Goal: Information Seeking & Learning: Learn about a topic

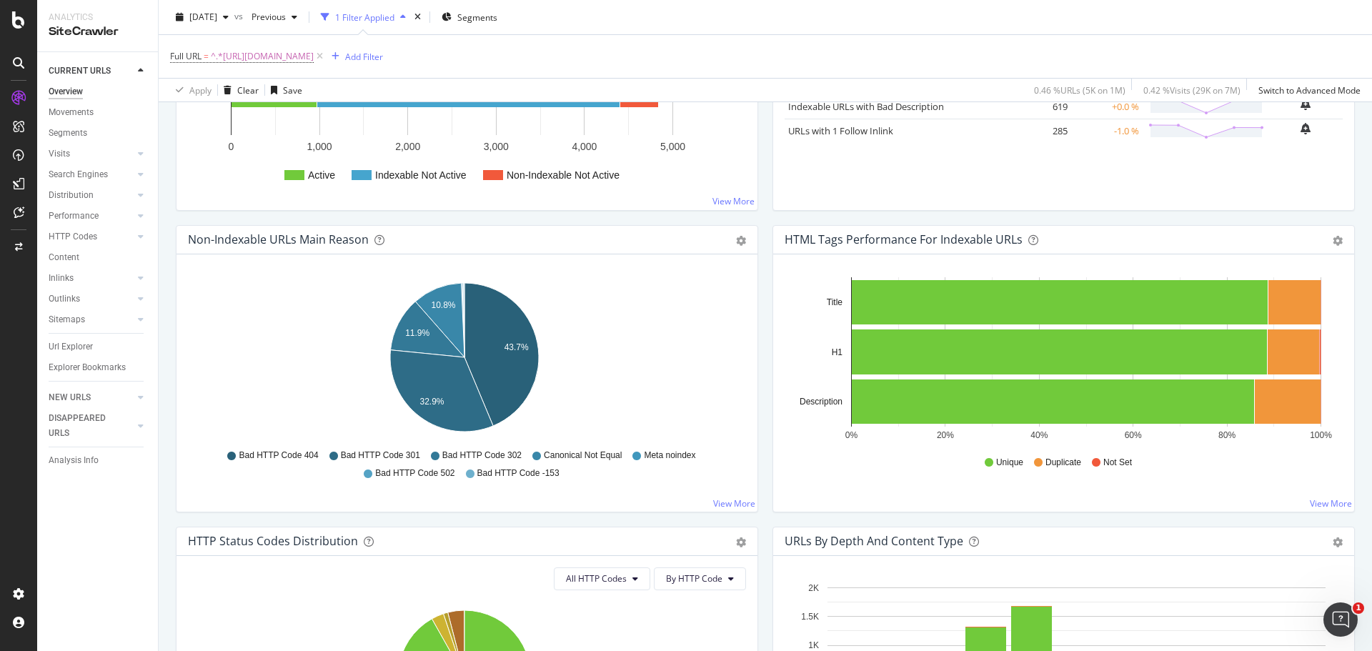
scroll to position [214, 0]
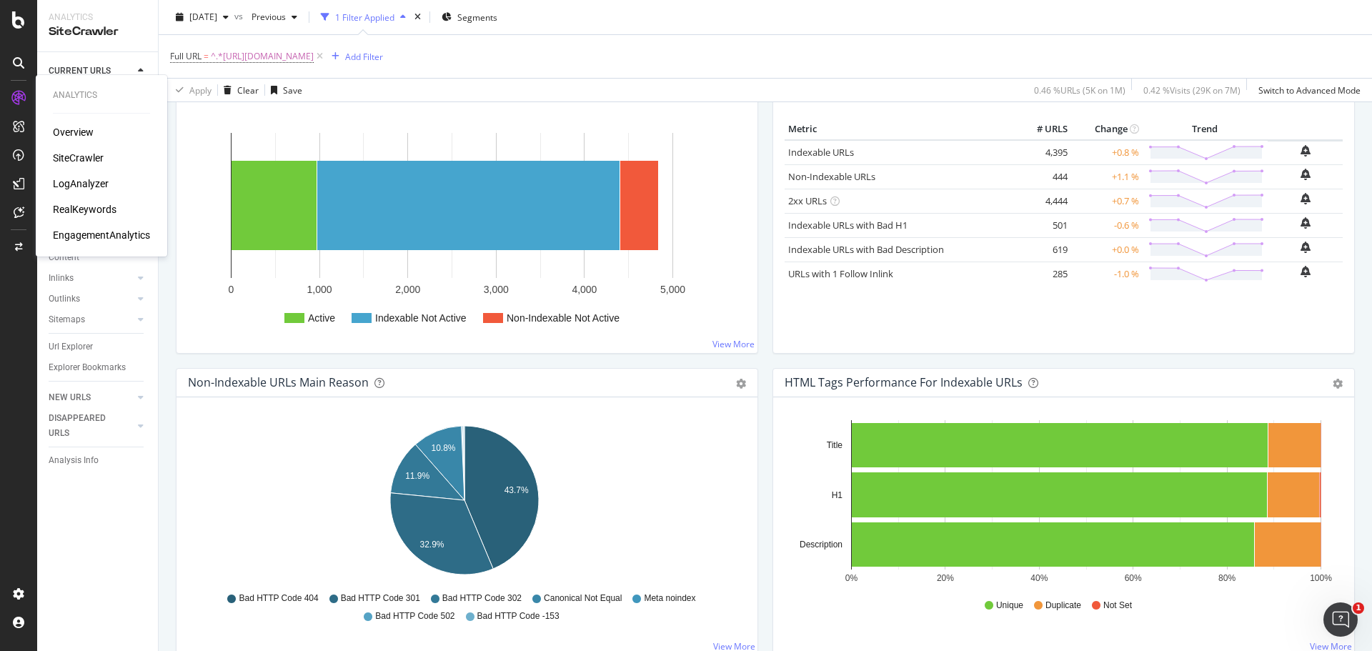
click at [73, 187] on div "LogAnalyzer" at bounding box center [81, 184] width 56 height 14
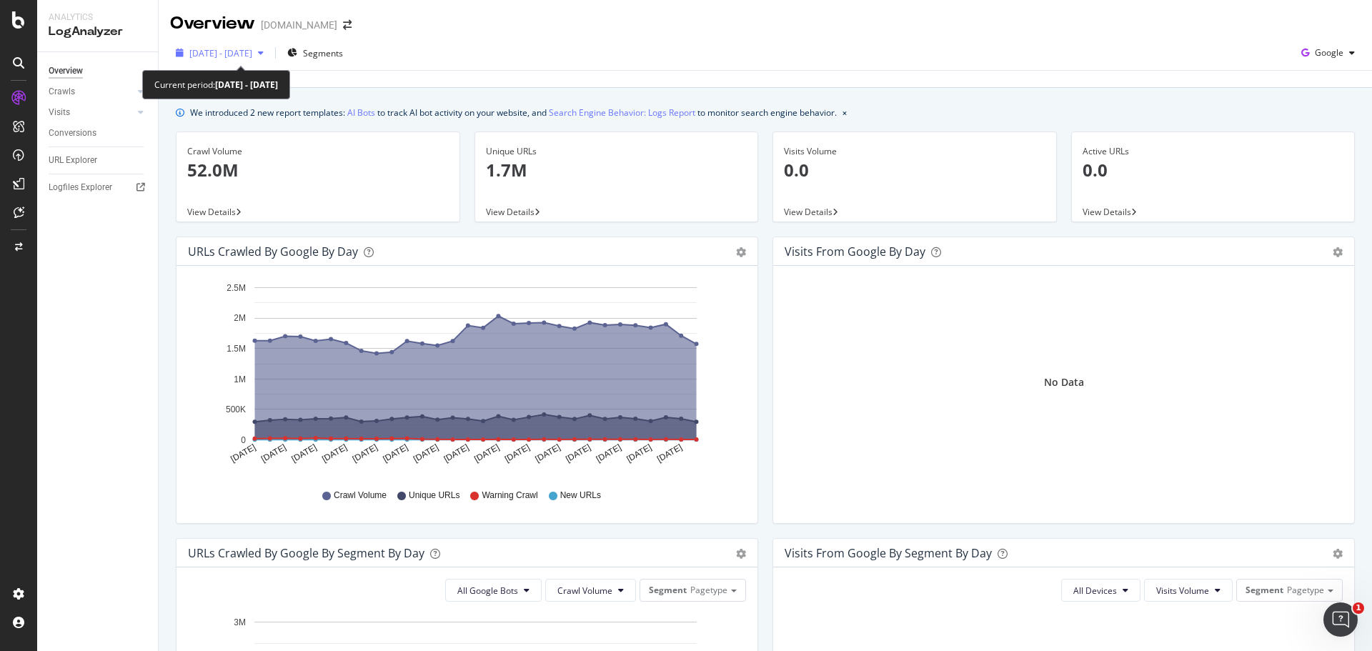
click at [264, 51] on icon "button" at bounding box center [261, 53] width 6 height 9
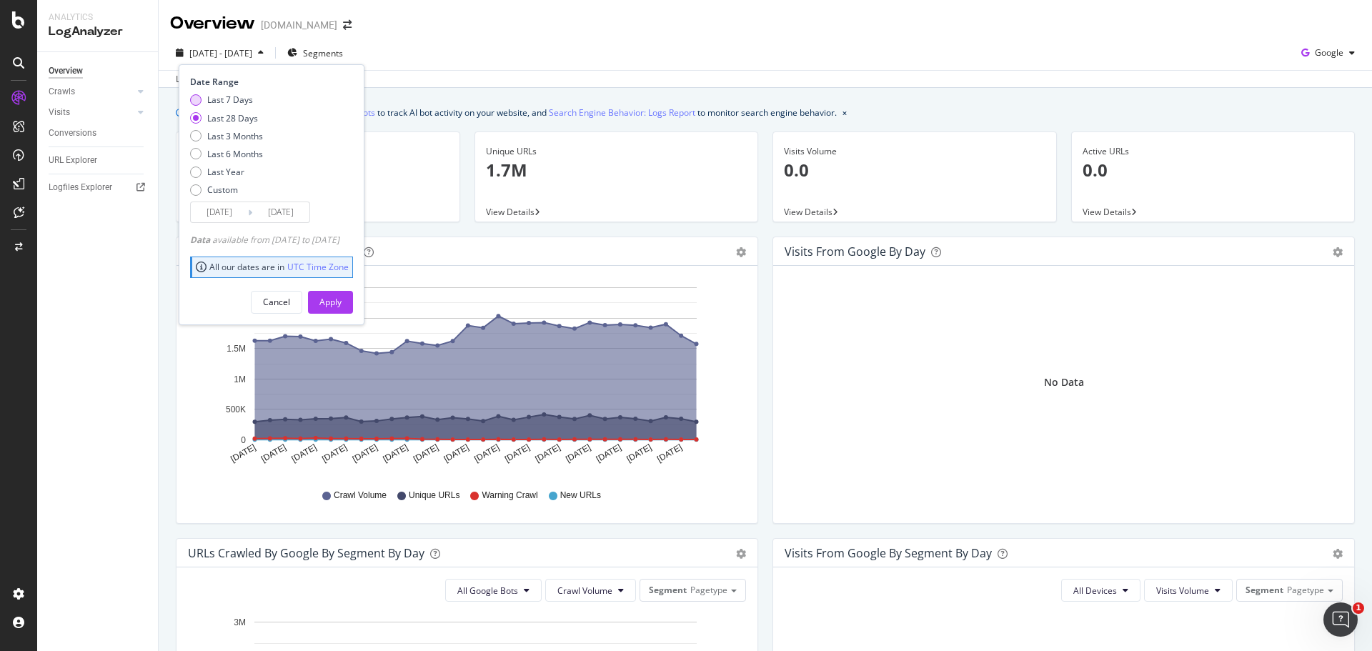
click at [198, 101] on div "Last 7 Days" at bounding box center [195, 99] width 11 height 11
type input "[DATE]"
click at [353, 300] on button "Apply" at bounding box center [330, 302] width 45 height 23
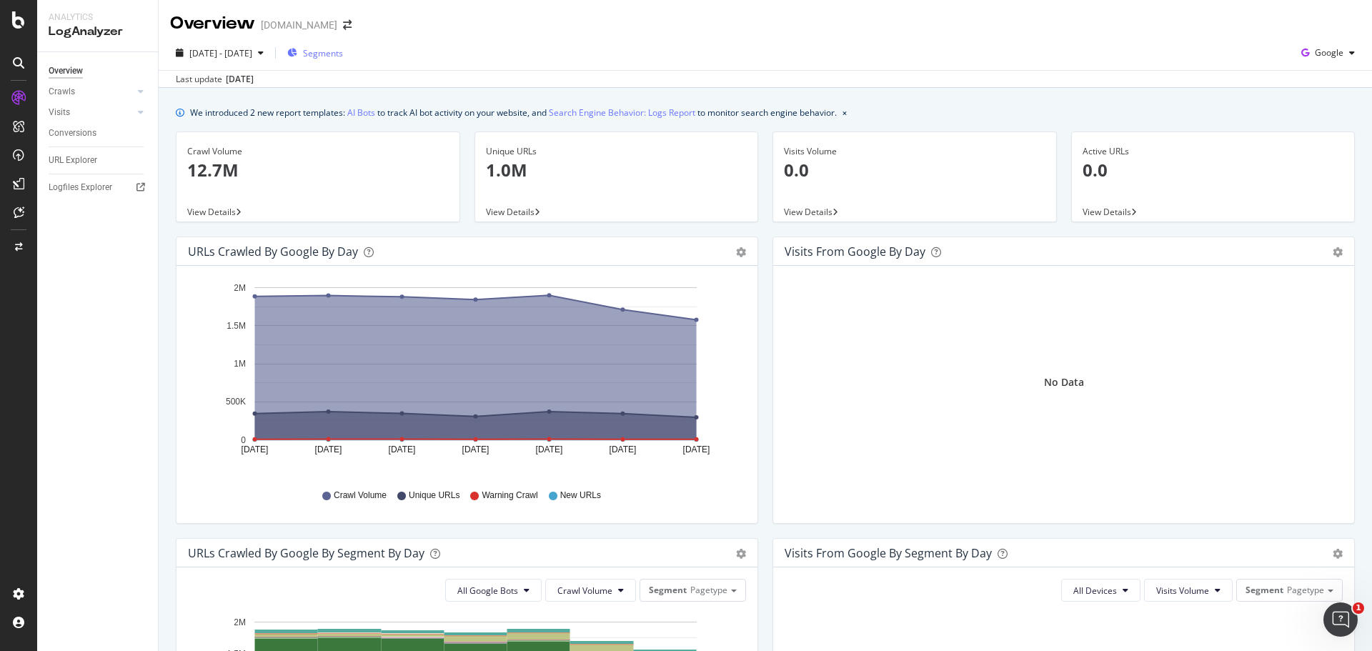
click at [343, 54] on span "Segments" at bounding box center [323, 53] width 40 height 12
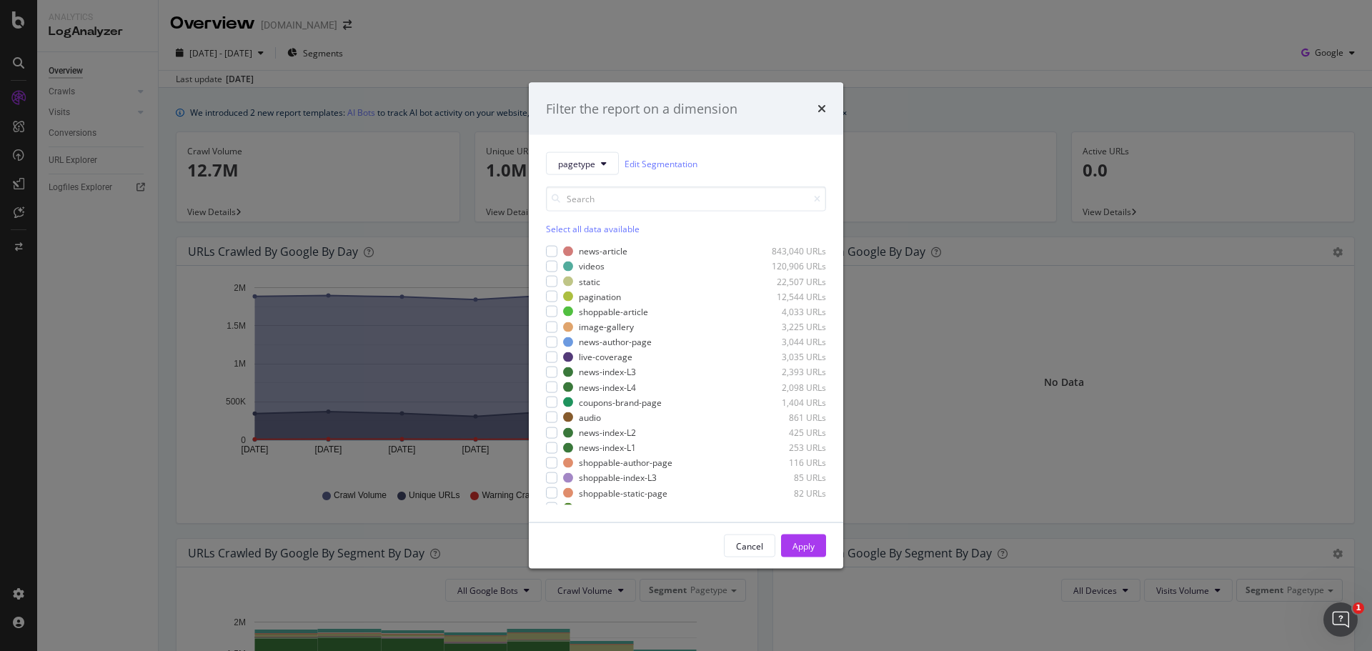
click at [756, 69] on div "Filter the report on a dimension pagetype Edit Segmentation Select all data ava…" at bounding box center [686, 325] width 1372 height 651
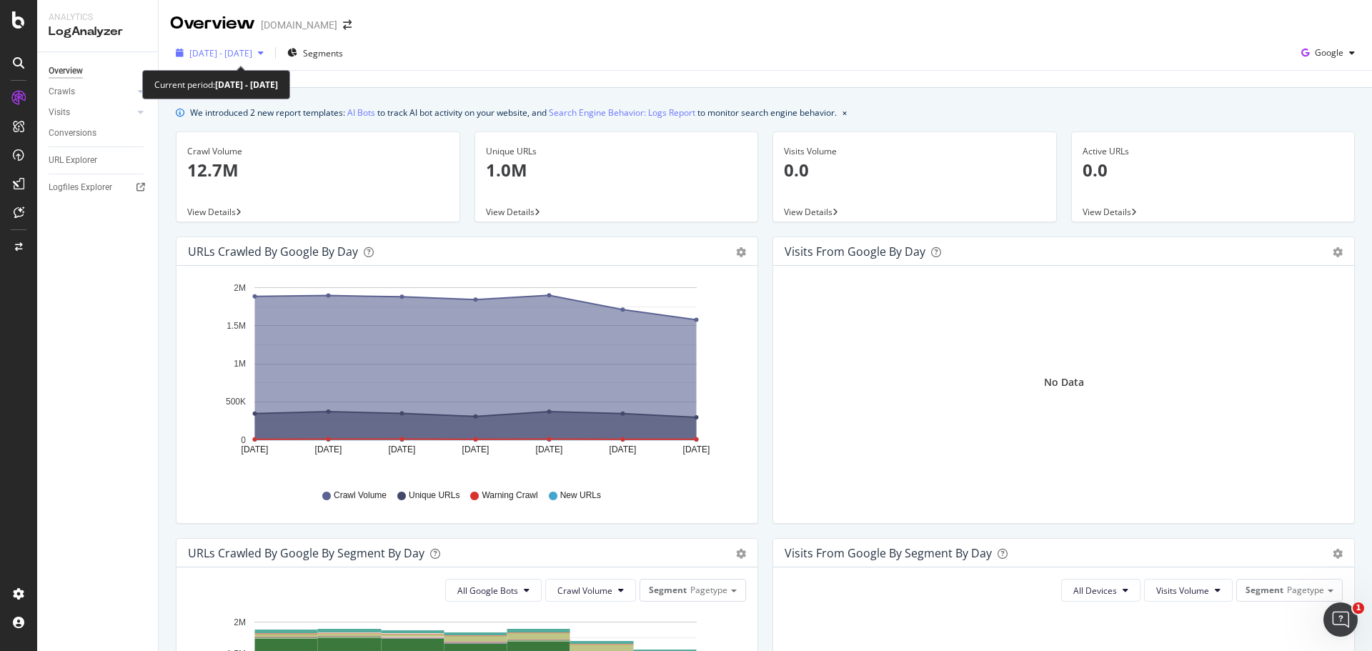
click at [264, 55] on icon "button" at bounding box center [261, 53] width 6 height 9
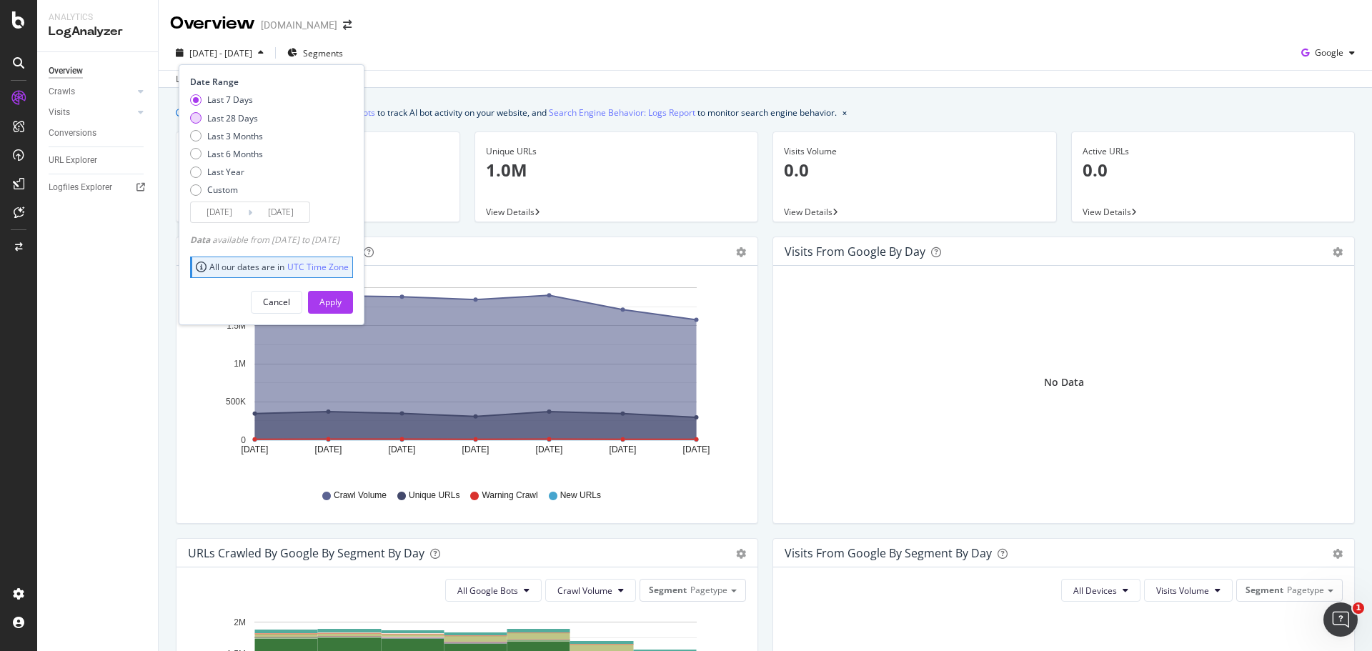
click at [196, 122] on div "Last 28 Days" at bounding box center [195, 117] width 11 height 11
type input "[DATE]"
click at [342, 301] on div "Apply" at bounding box center [331, 302] width 22 height 12
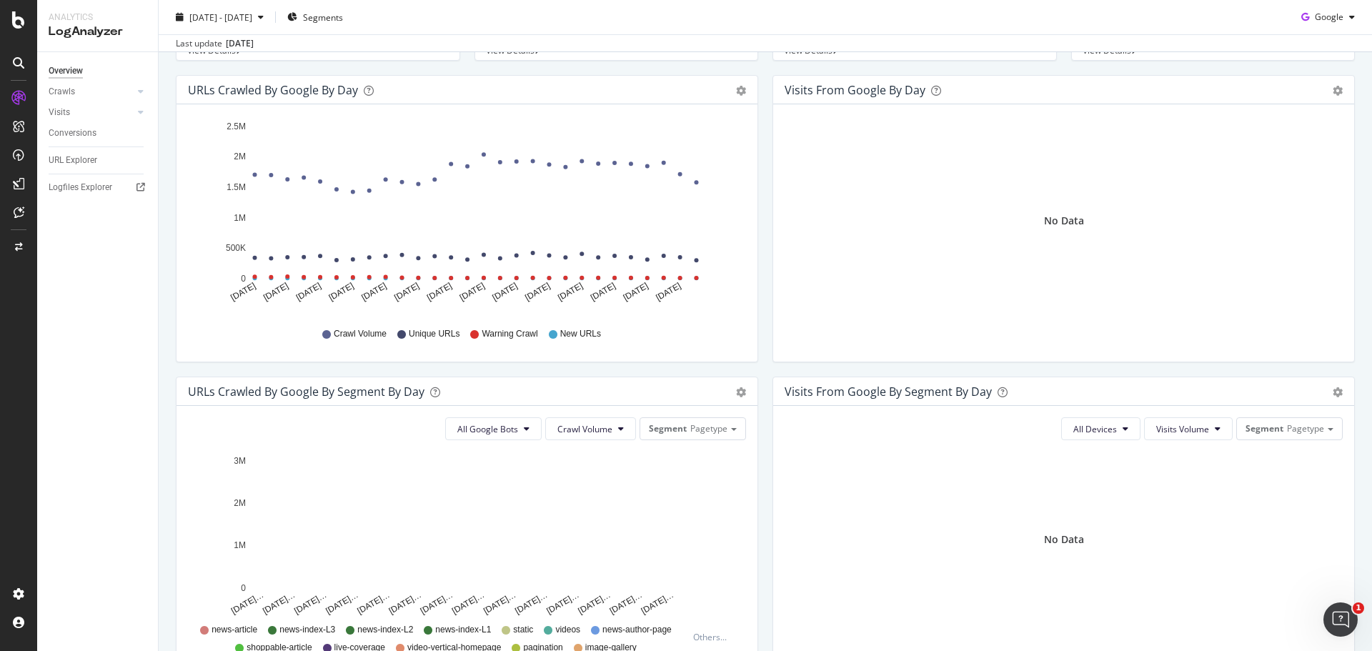
scroll to position [71, 0]
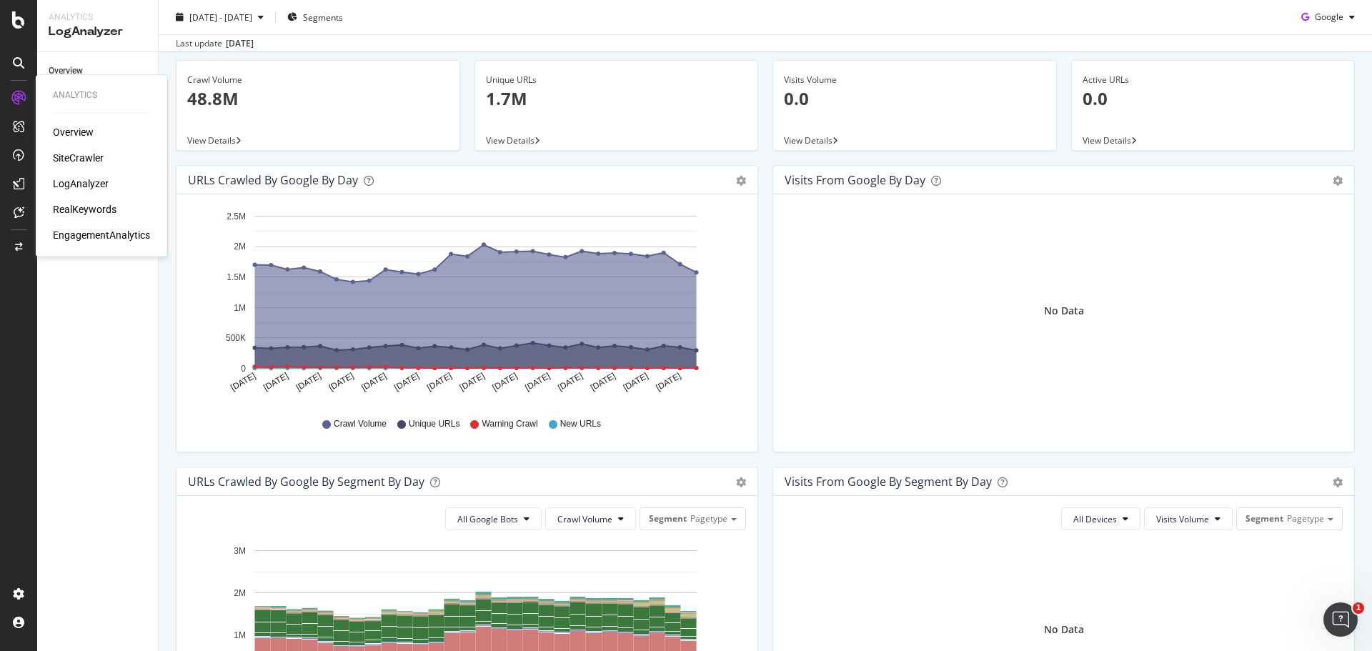
click at [84, 158] on div "SiteCrawler" at bounding box center [78, 158] width 51 height 14
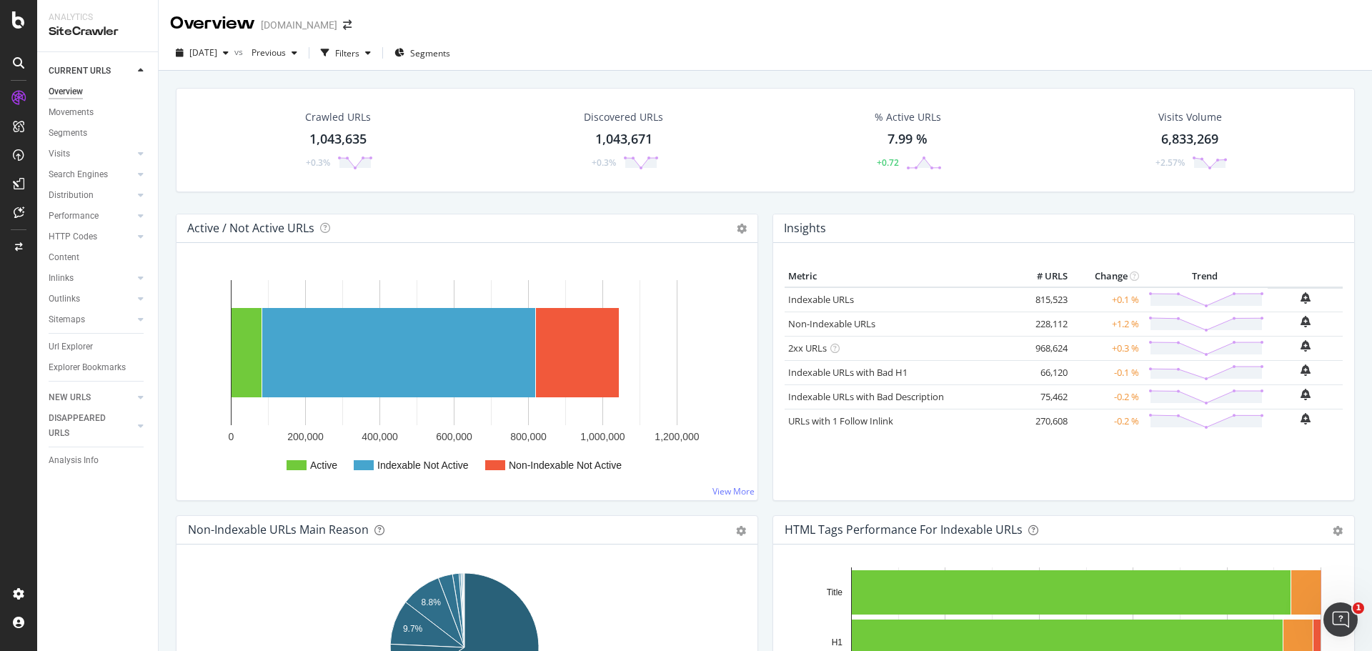
drag, startPoint x: 129, startPoint y: 279, endPoint x: 171, endPoint y: 297, distance: 45.1
click at [129, 279] on div at bounding box center [126, 278] width 14 height 14
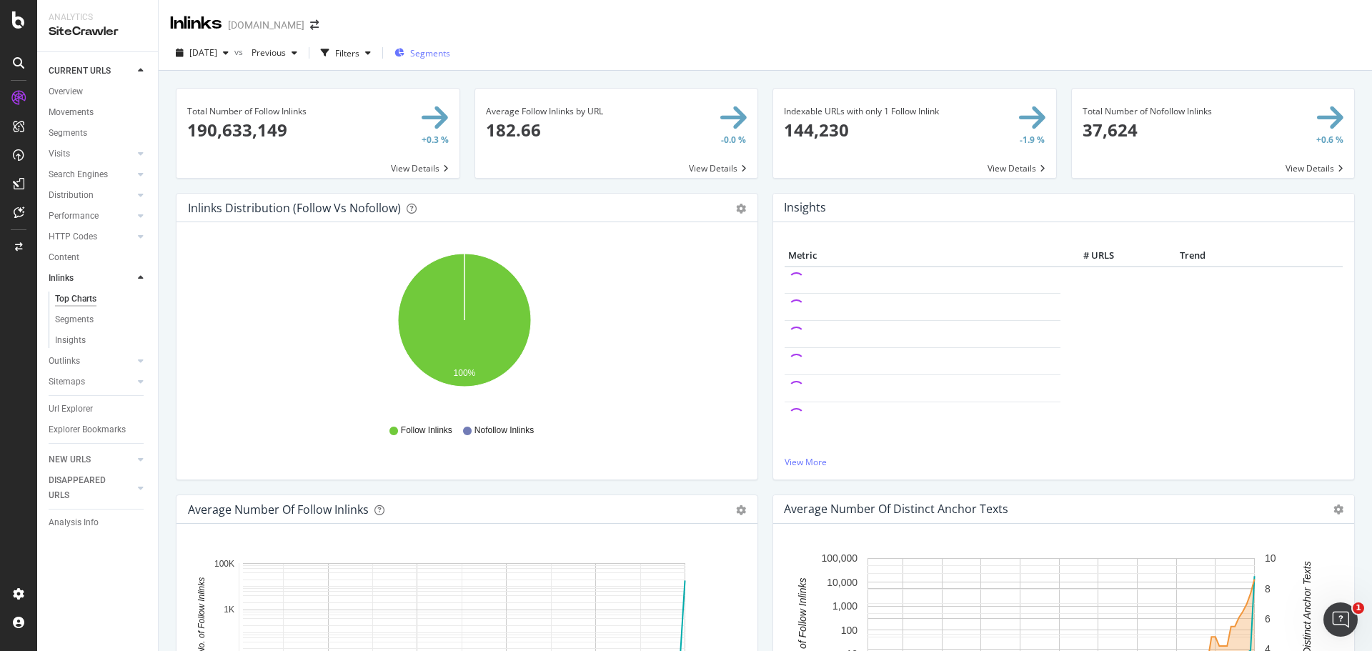
click at [450, 55] on span "Segments" at bounding box center [430, 53] width 40 height 12
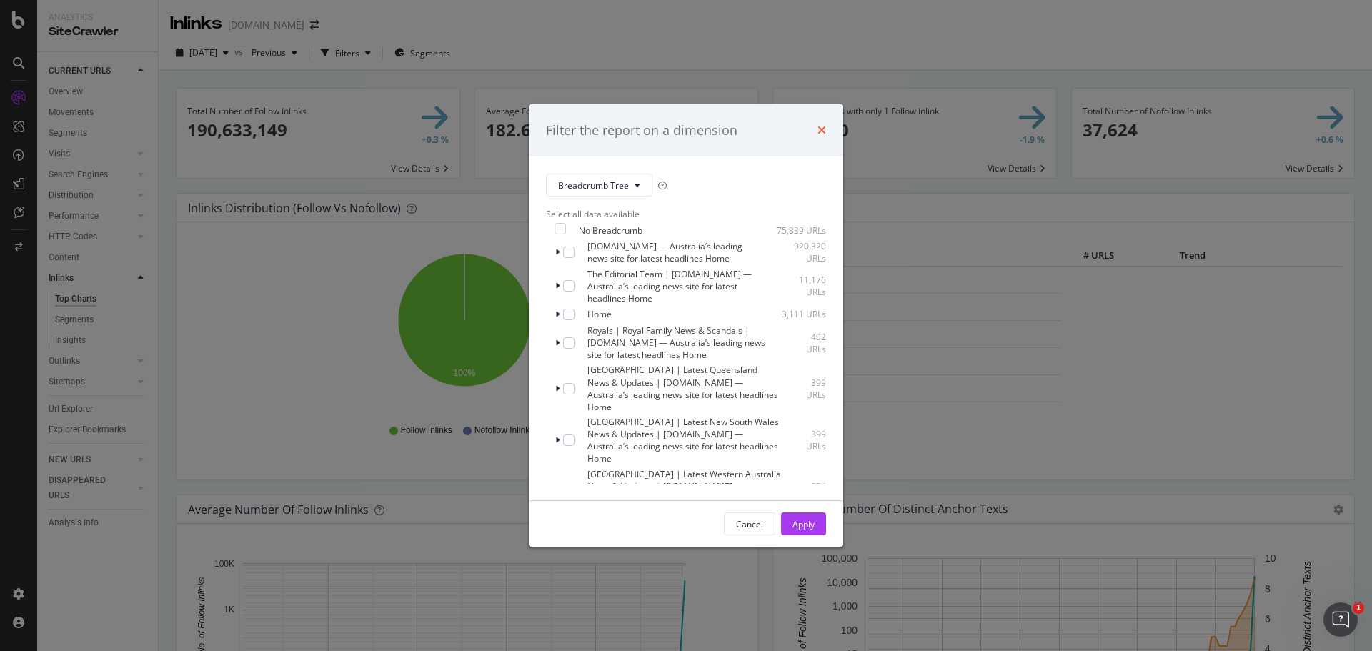
click at [823, 132] on icon "times" at bounding box center [822, 129] width 9 height 11
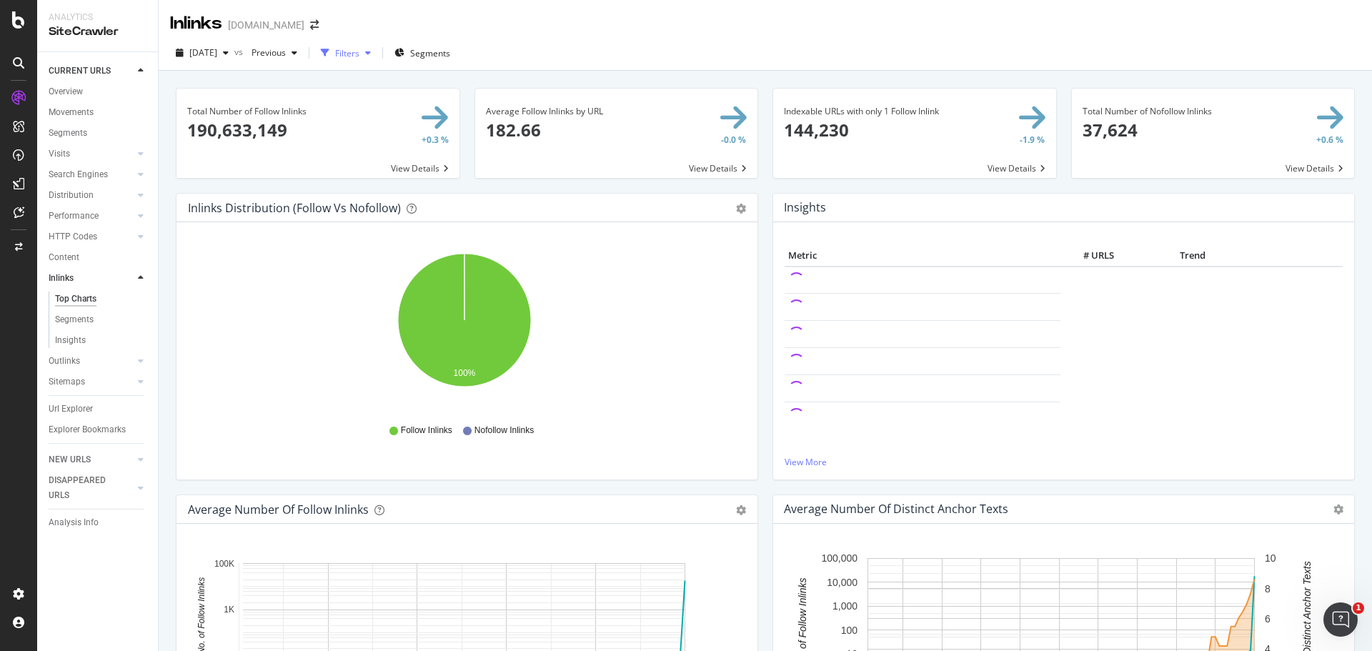
click at [377, 55] on div "button" at bounding box center [368, 53] width 17 height 9
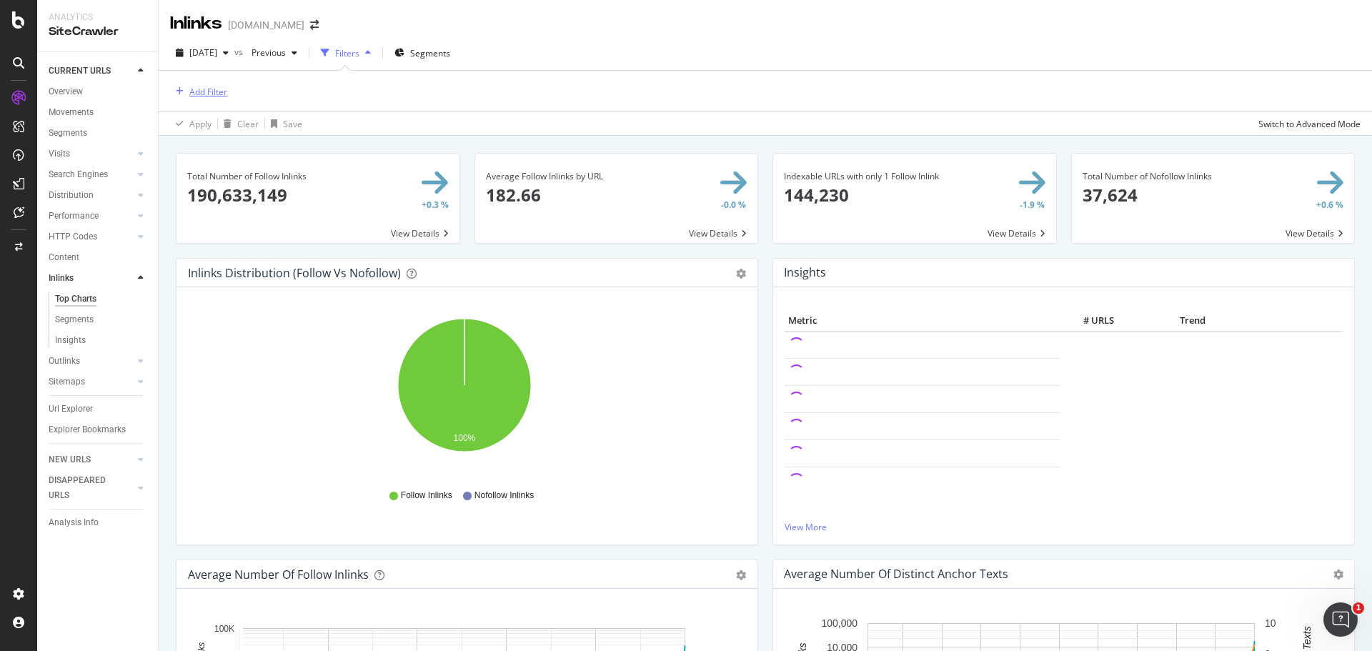
click at [219, 96] on div "Add Filter" at bounding box center [208, 92] width 38 height 12
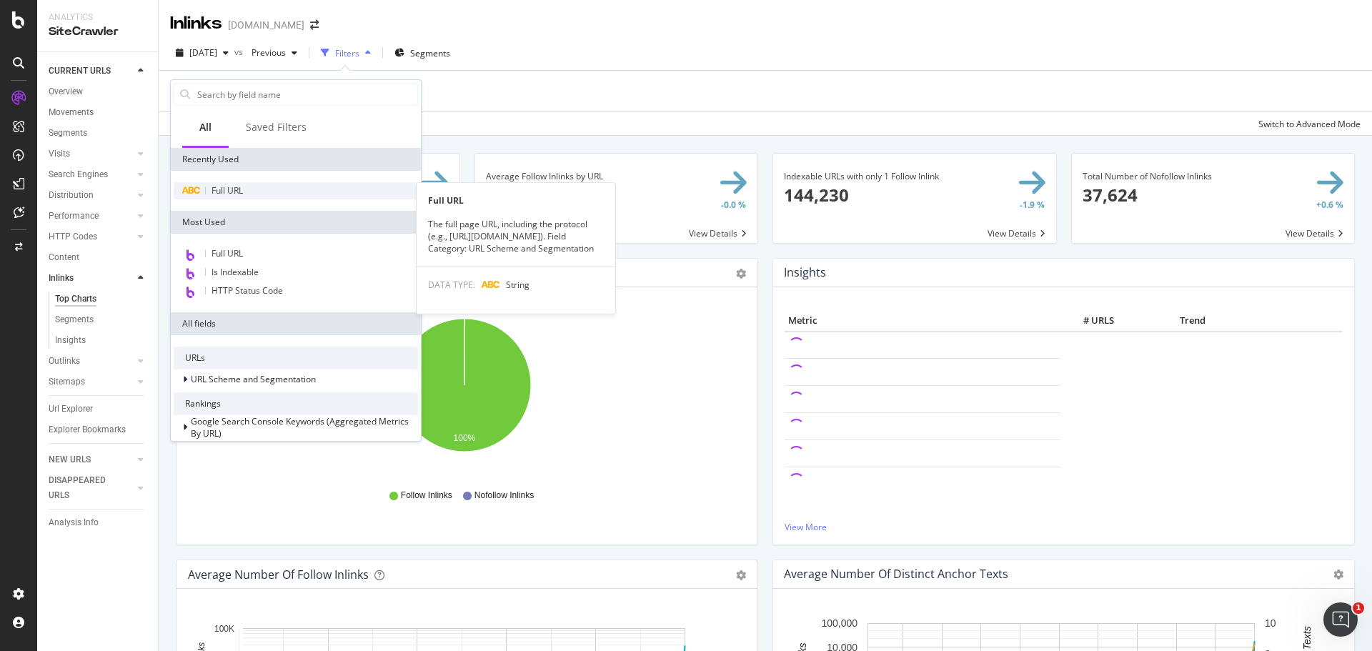
click at [254, 194] on div "Full URL" at bounding box center [296, 190] width 244 height 17
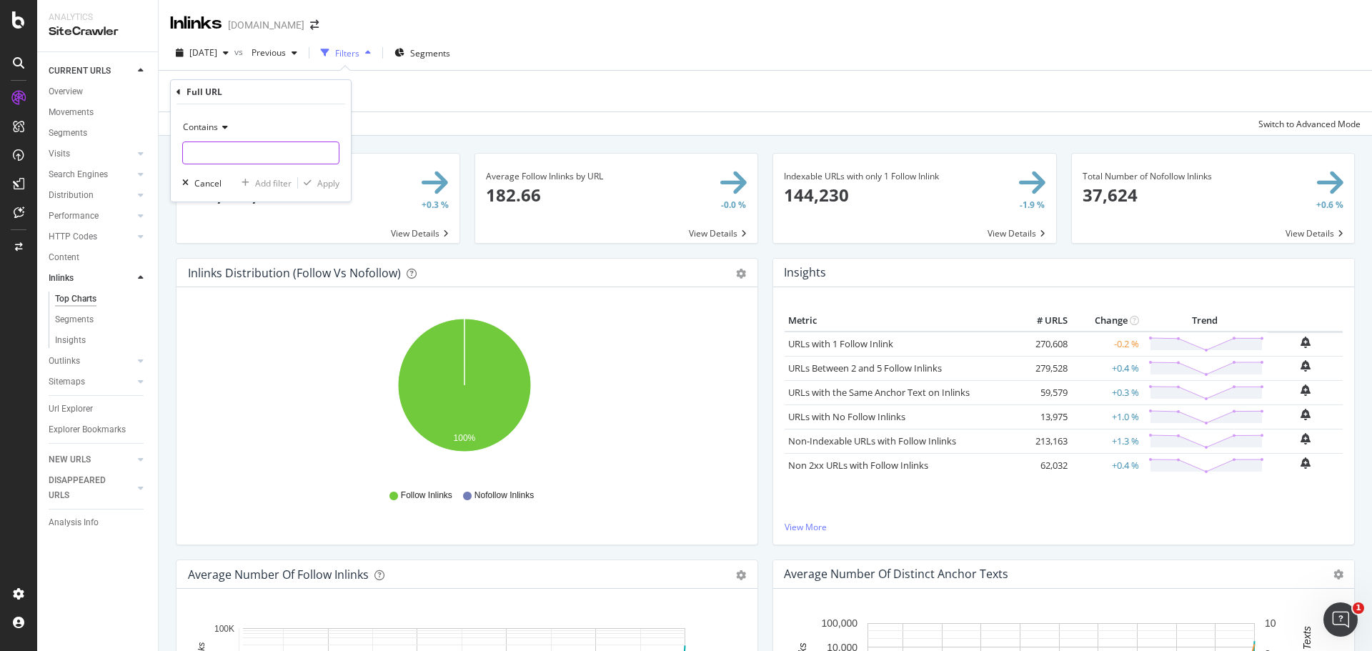
click at [206, 150] on input "text" at bounding box center [261, 153] width 156 height 23
type input ".[DOMAIN_NAME][URL]"
click at [327, 188] on div "Apply" at bounding box center [328, 183] width 22 height 12
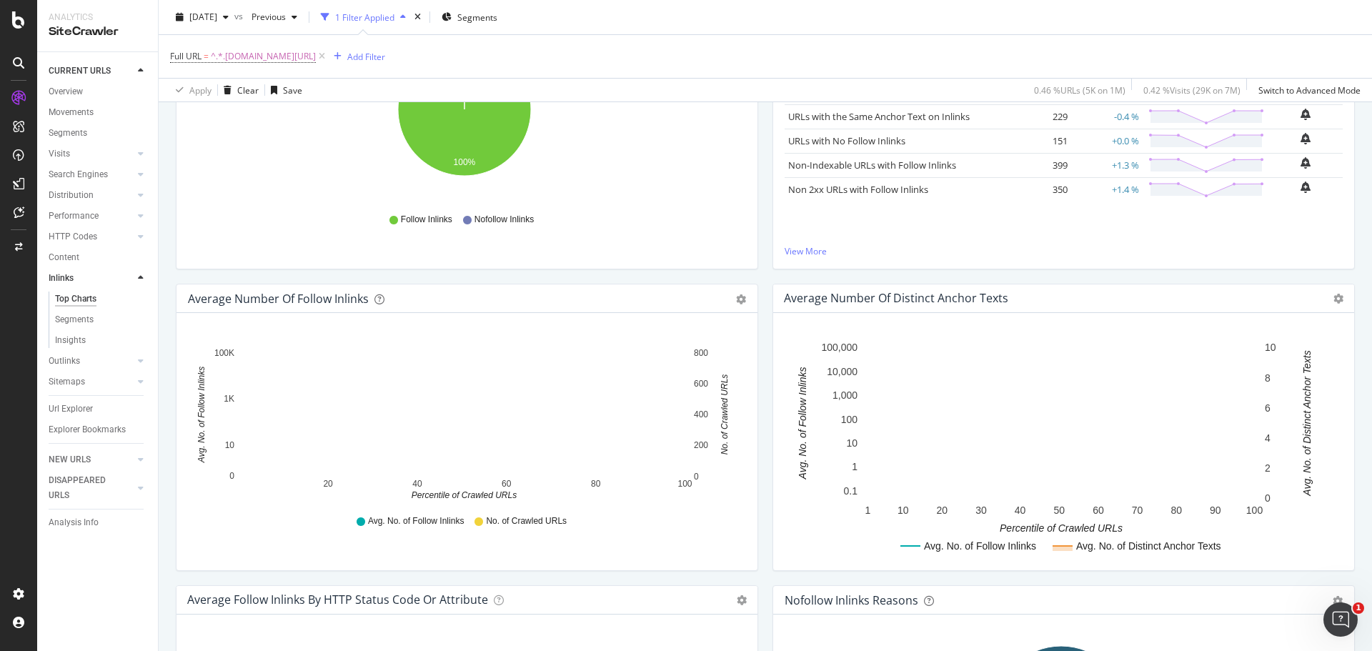
scroll to position [135, 0]
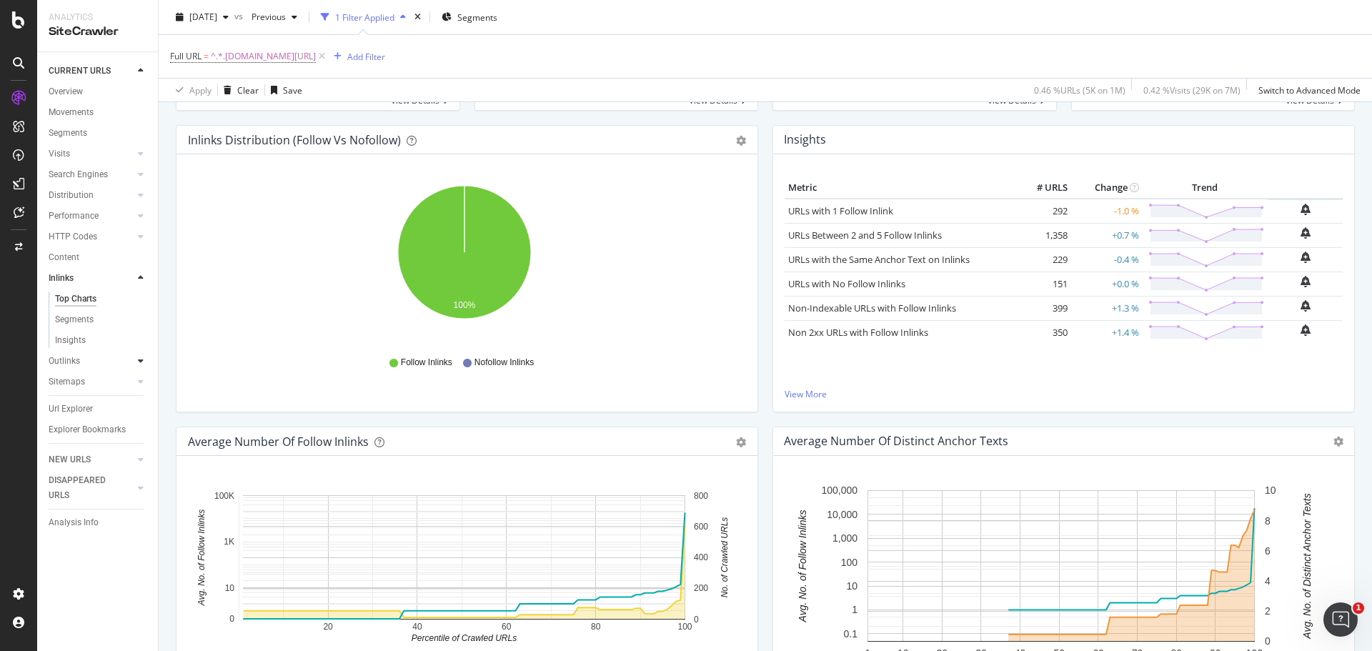
click at [140, 365] on icon at bounding box center [141, 361] width 6 height 9
click at [61, 300] on div "Outlinks" at bounding box center [64, 299] width 31 height 15
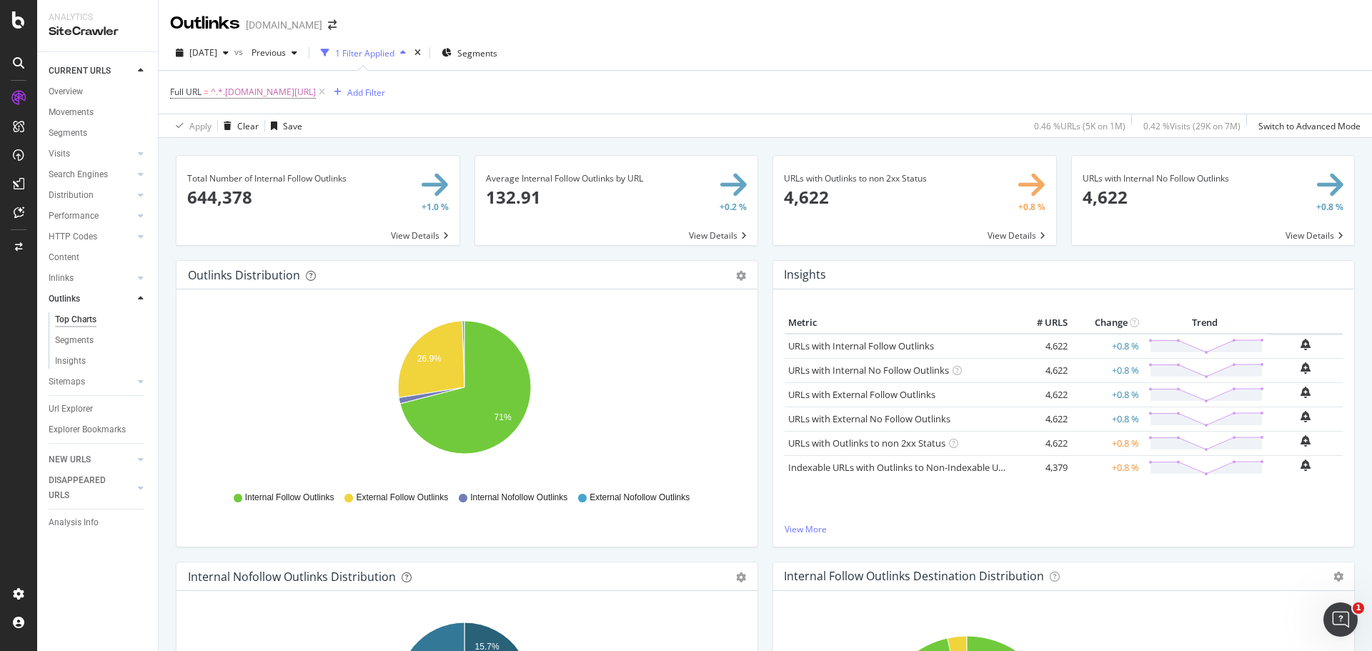
scroll to position [71, 0]
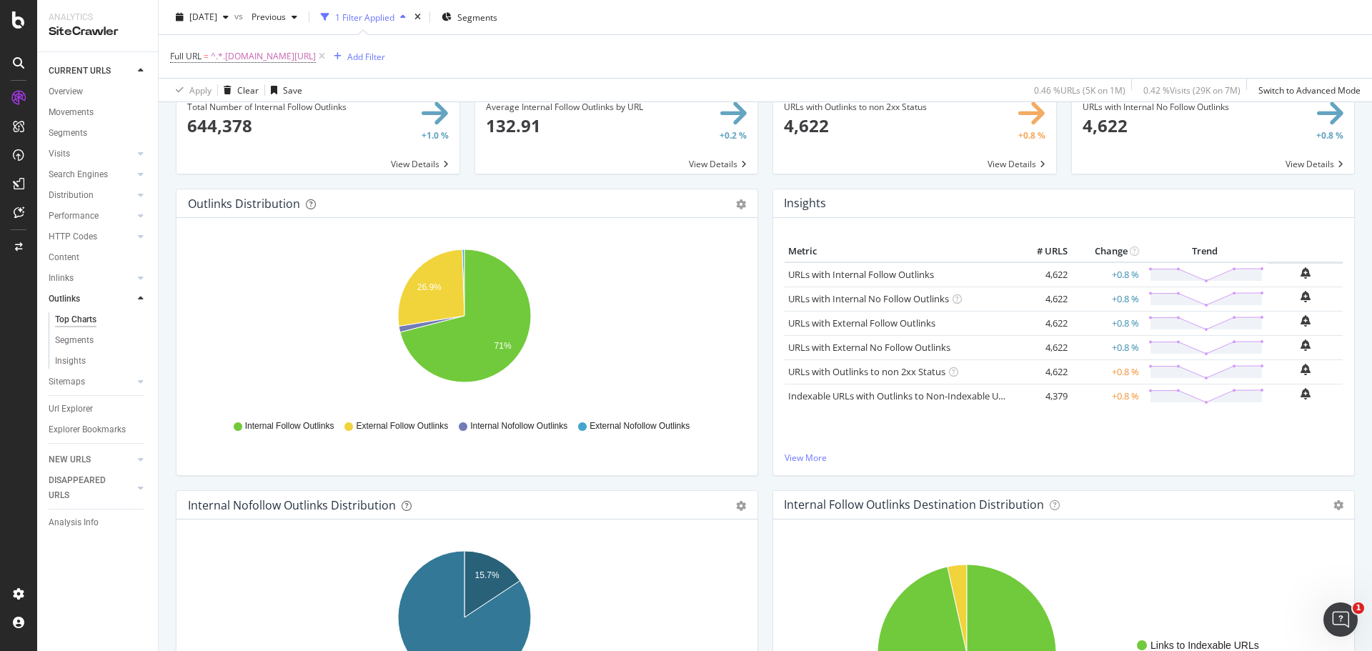
drag, startPoint x: 71, startPoint y: 94, endPoint x: 486, endPoint y: 468, distance: 558.7
click at [71, 94] on div "Overview" at bounding box center [66, 91] width 34 height 15
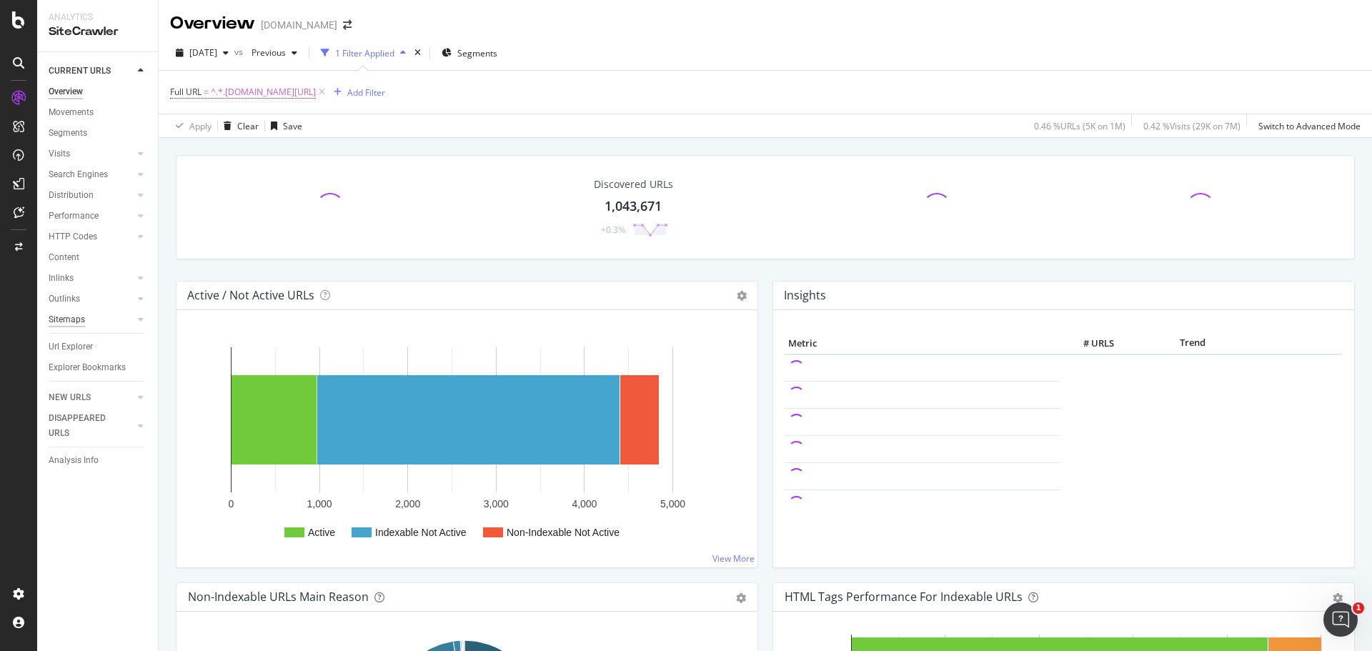
click at [80, 322] on div "Sitemaps" at bounding box center [67, 319] width 36 height 15
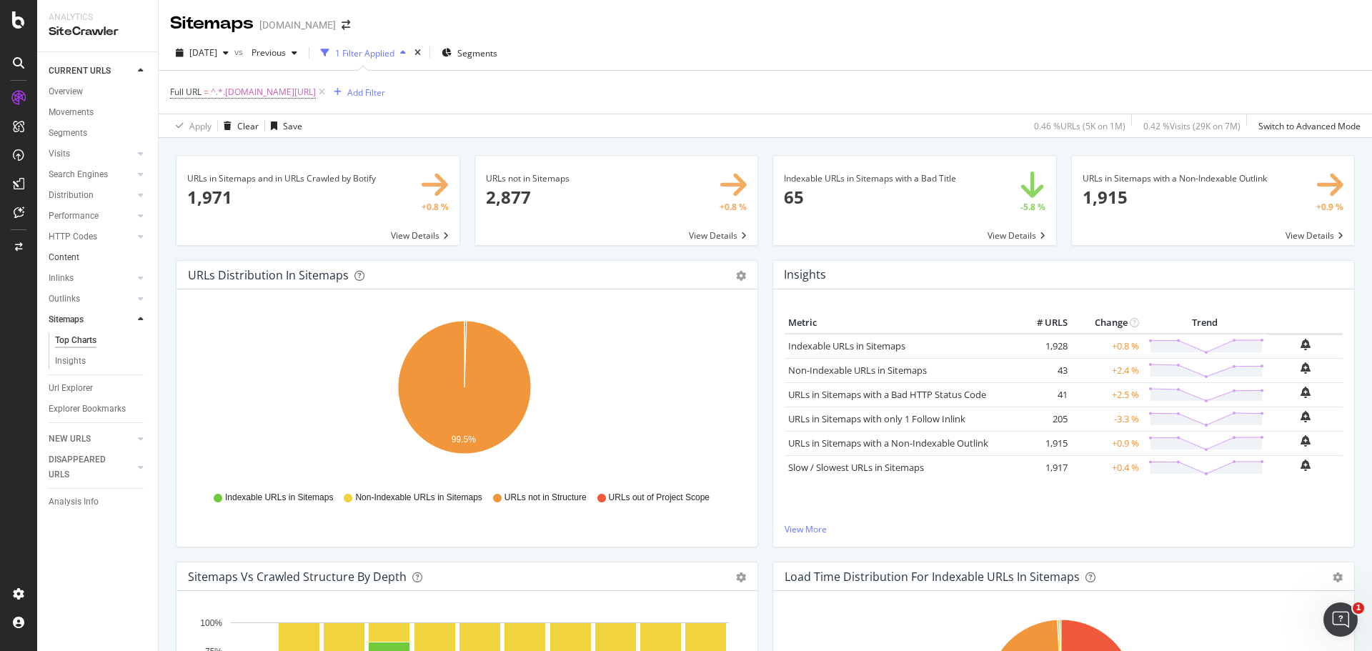
click at [87, 260] on link "Content" at bounding box center [98, 257] width 99 height 15
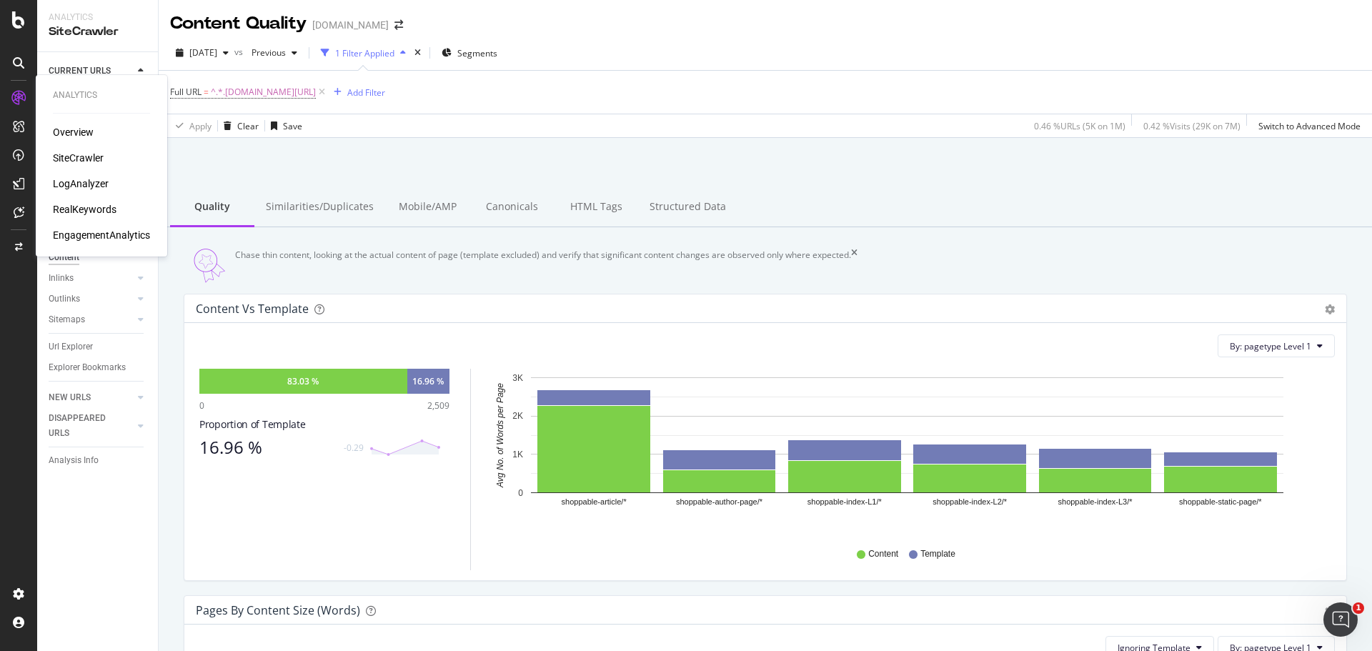
click at [101, 183] on div "LogAnalyzer" at bounding box center [81, 184] width 56 height 14
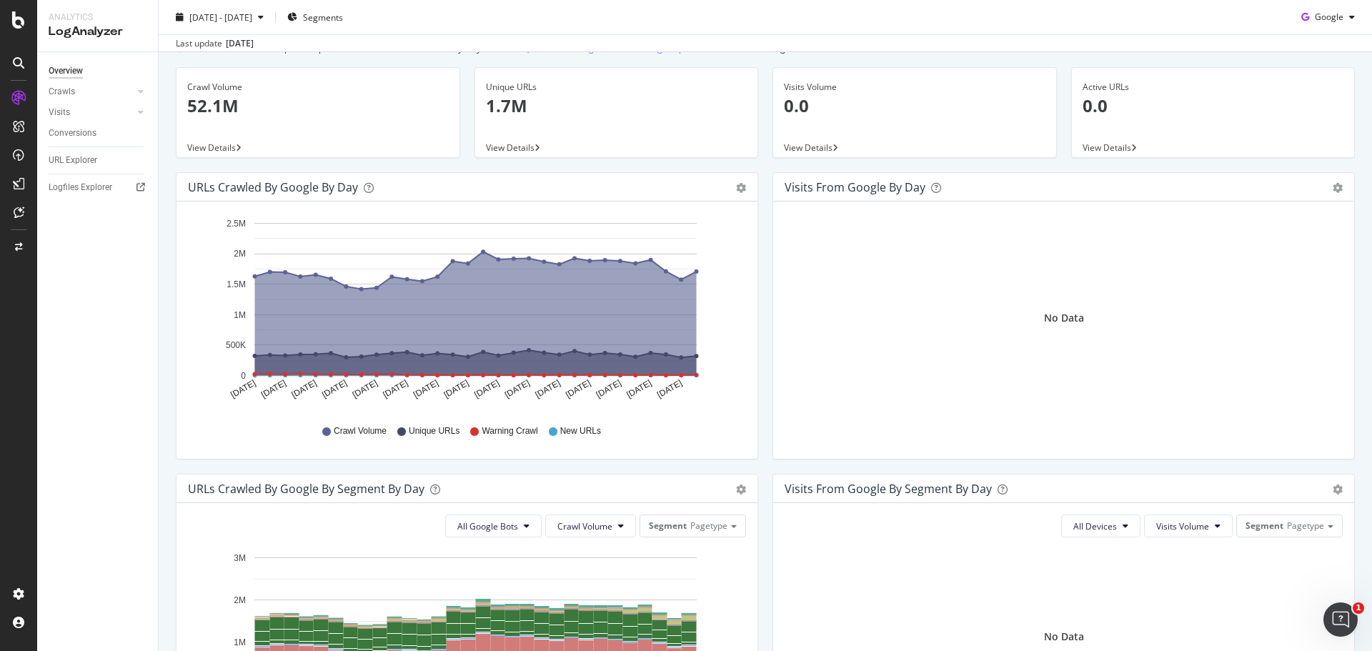
scroll to position [65, 0]
click at [269, 19] on div "button" at bounding box center [260, 17] width 17 height 9
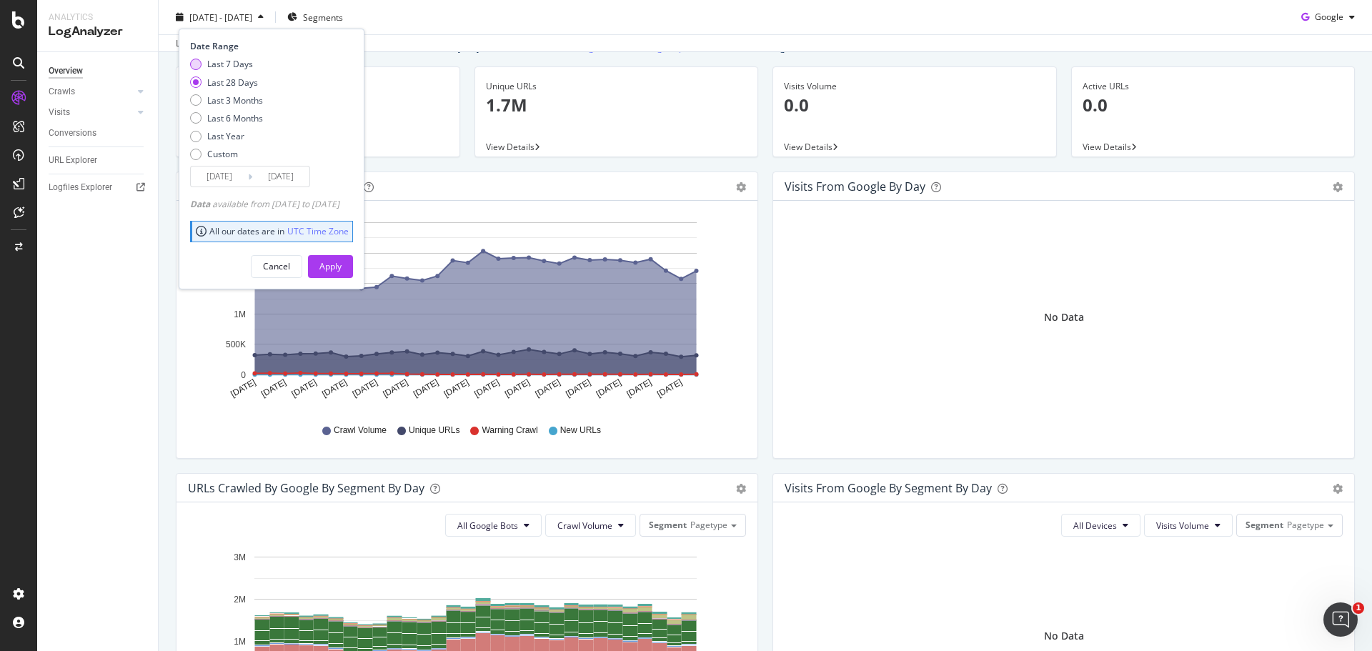
click at [198, 63] on div "Last 7 Days" at bounding box center [195, 64] width 11 height 11
type input "[DATE]"
click at [342, 260] on div "Apply" at bounding box center [331, 266] width 22 height 12
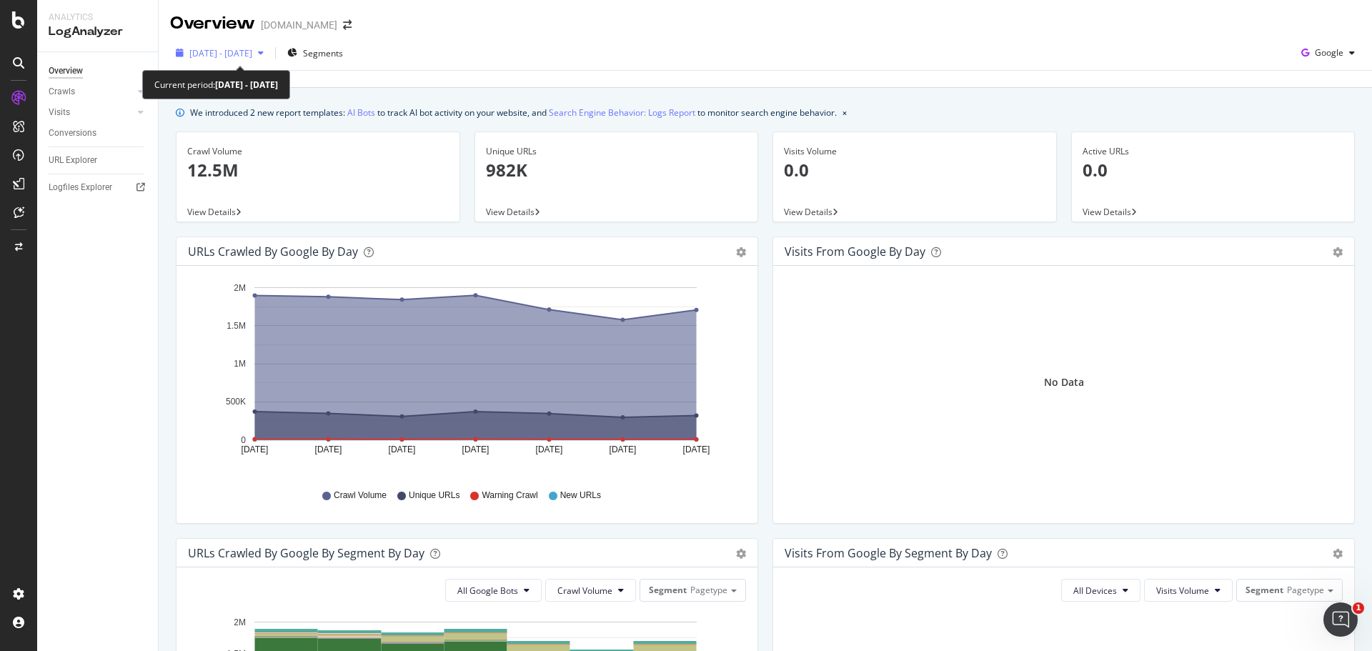
click at [264, 54] on icon "button" at bounding box center [261, 53] width 6 height 9
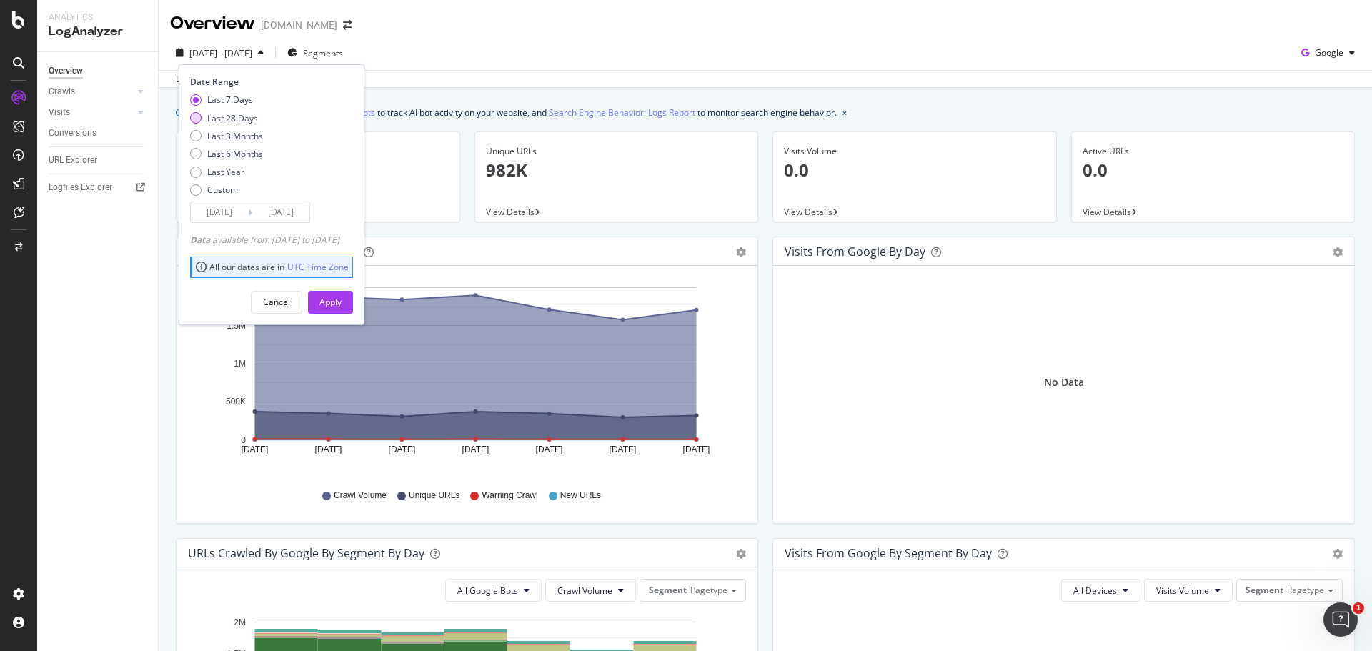
click at [261, 121] on div "Last 28 Days" at bounding box center [226, 118] width 73 height 12
type input "[DATE]"
click at [353, 299] on button "Apply" at bounding box center [330, 302] width 45 height 23
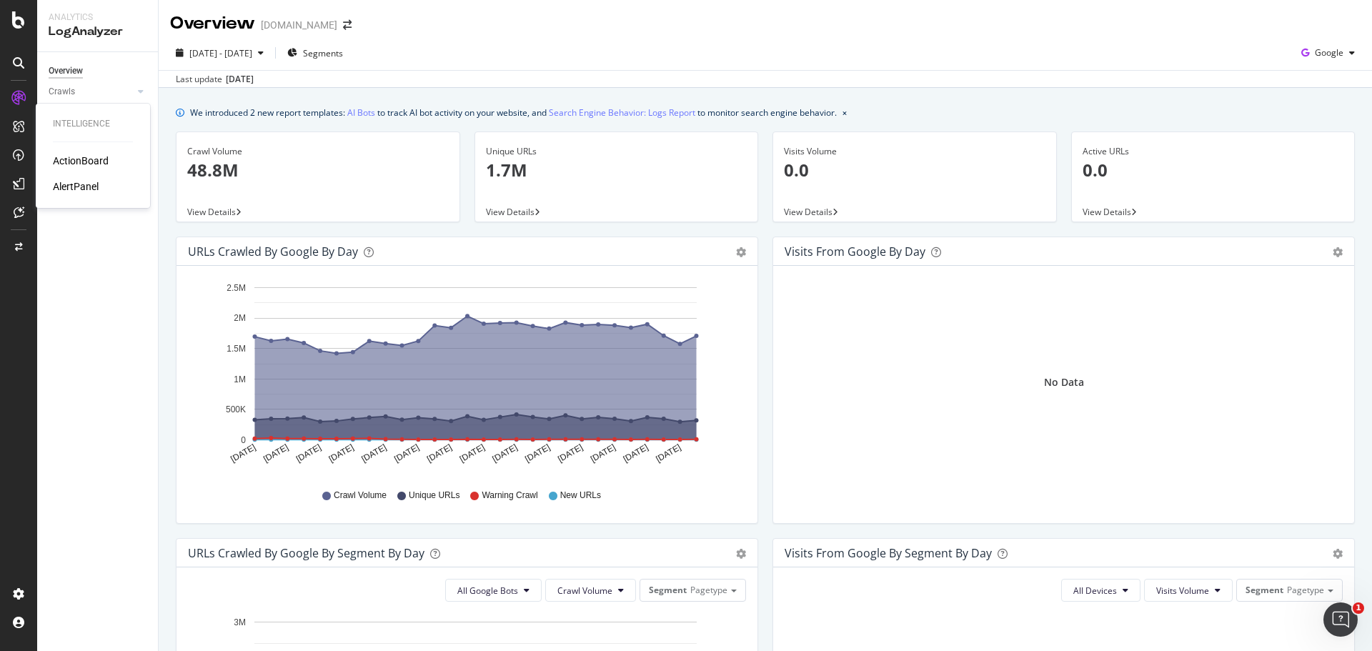
click at [82, 179] on div "AlertPanel" at bounding box center [76, 186] width 46 height 14
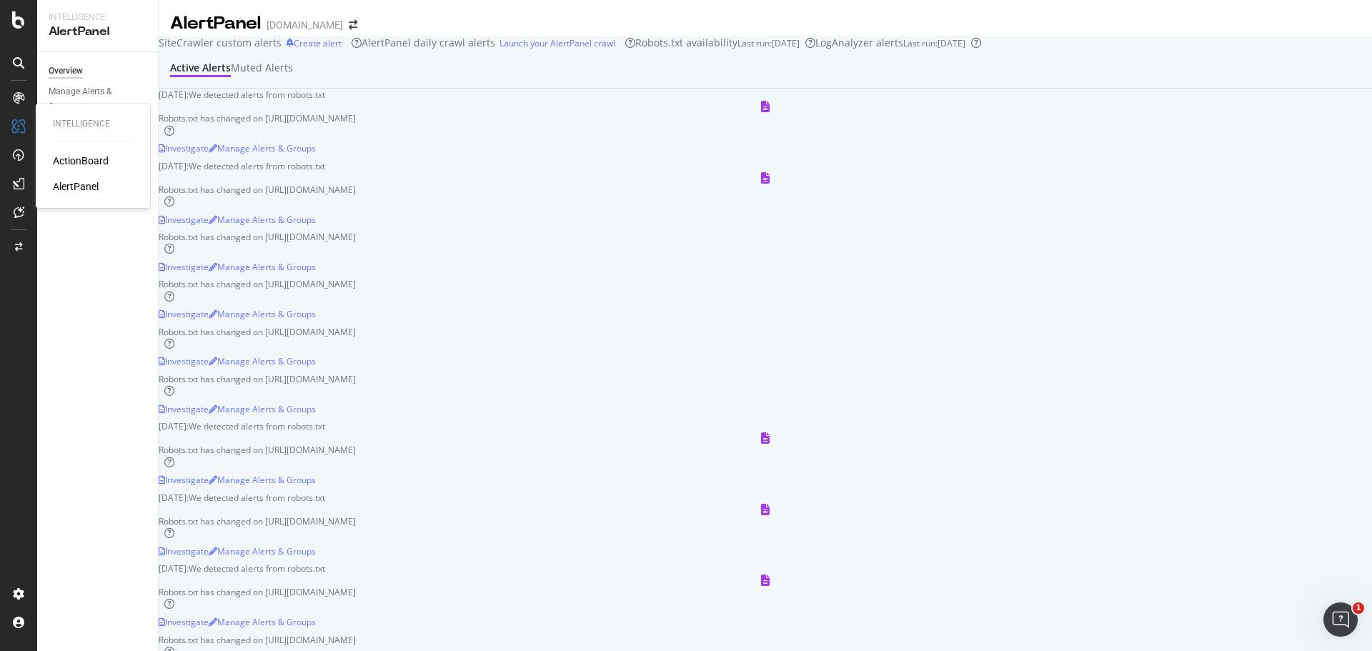
click at [82, 161] on div "ActionBoard" at bounding box center [81, 161] width 56 height 14
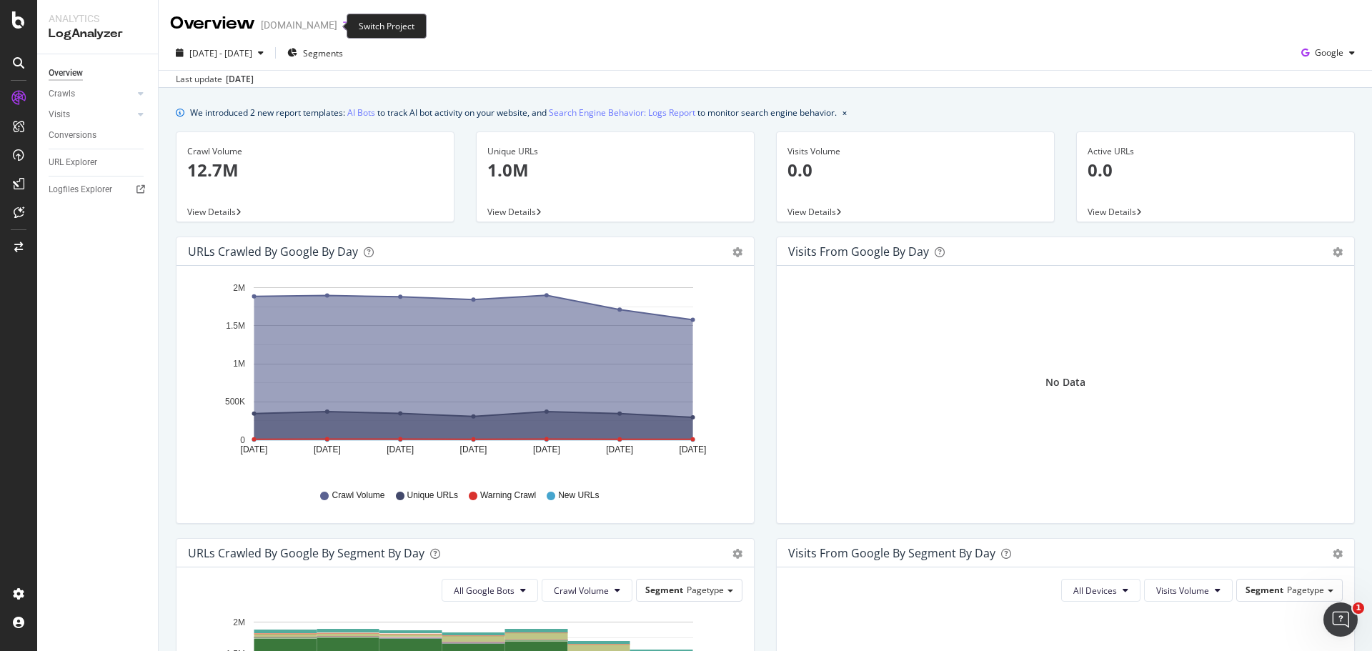
click at [343, 28] on icon "arrow-right-arrow-left" at bounding box center [347, 25] width 9 height 10
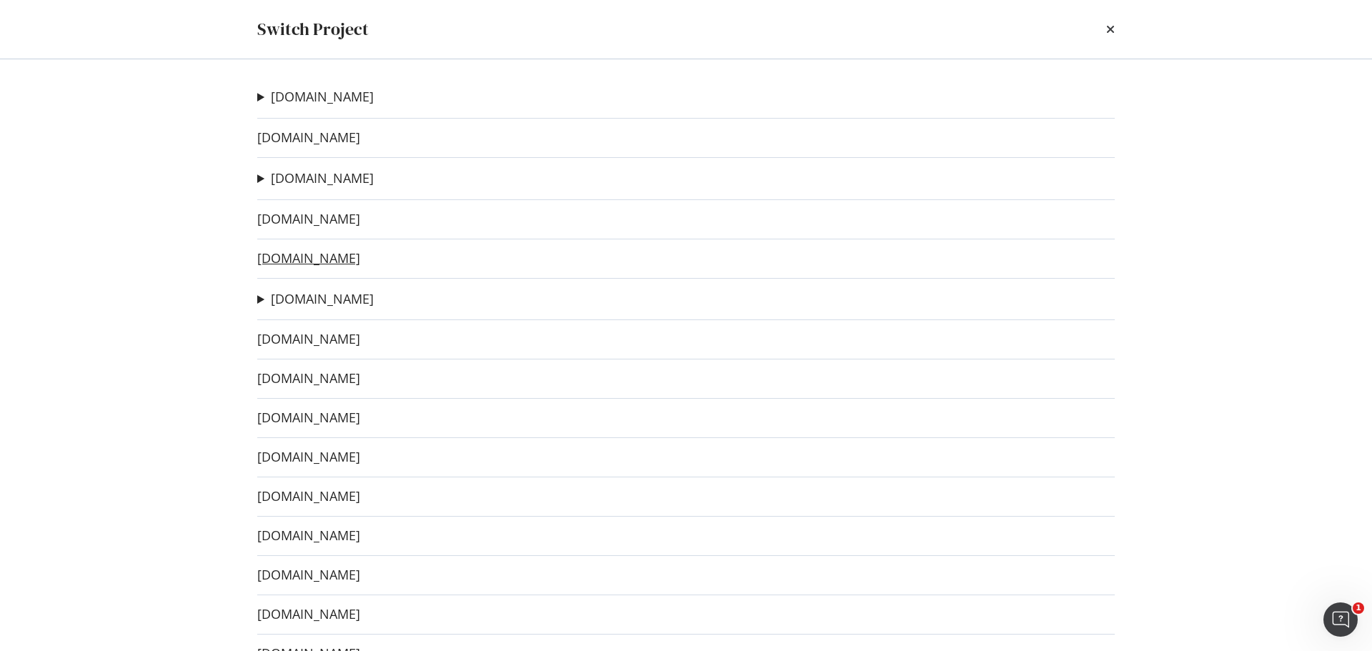
click at [325, 261] on link "www.dailytelegraph.com.au" at bounding box center [308, 258] width 103 height 15
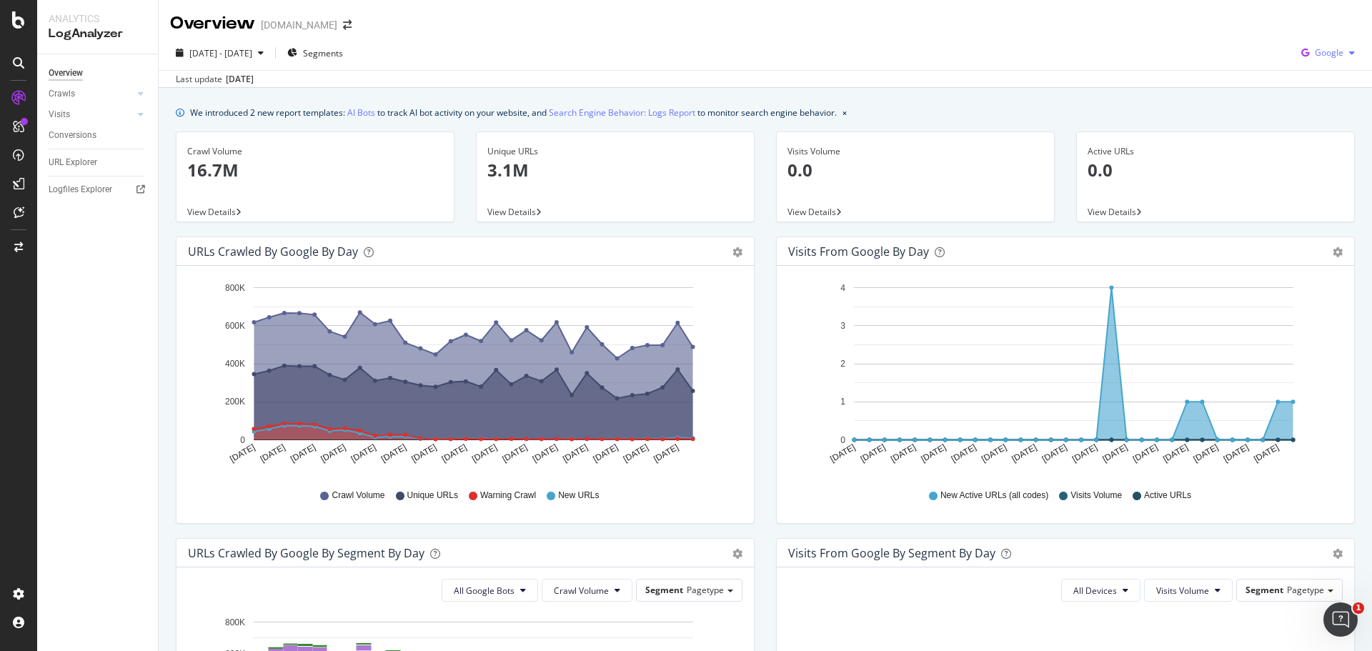
click at [1349, 54] on icon "button" at bounding box center [1352, 53] width 6 height 9
click at [1316, 136] on span "OpenAI" at bounding box center [1328, 134] width 53 height 13
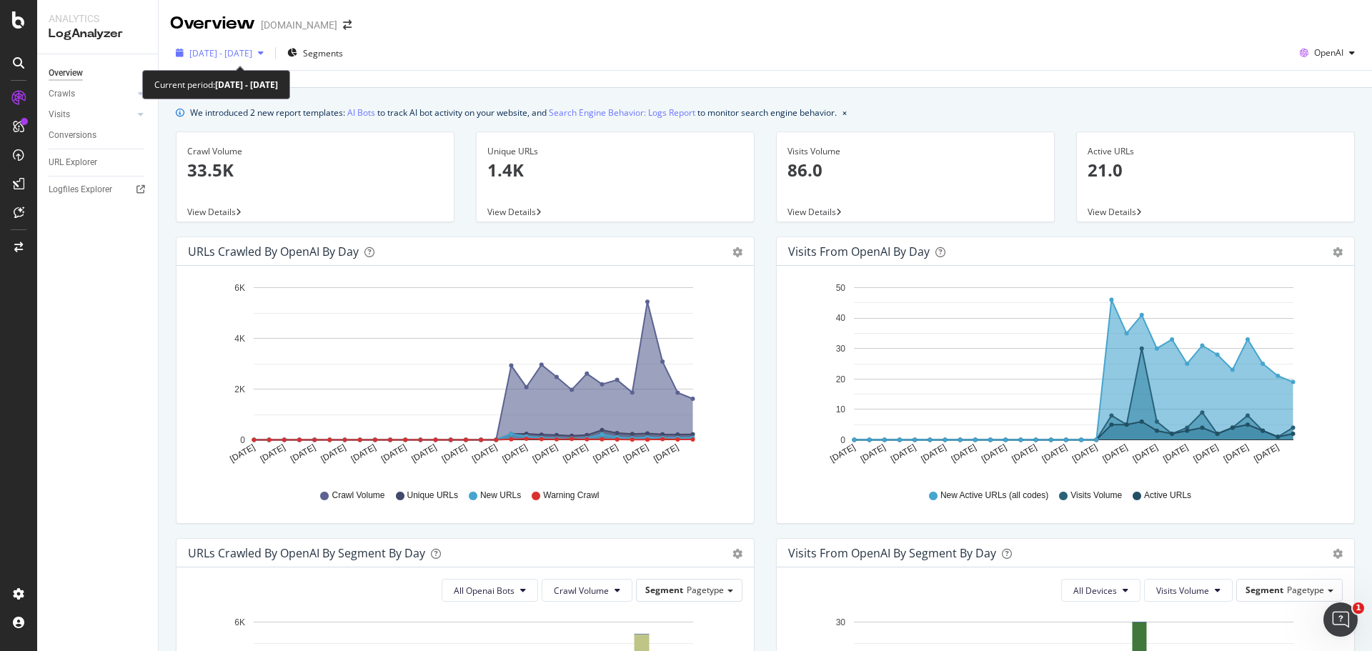
click at [269, 51] on div "button" at bounding box center [260, 53] width 17 height 9
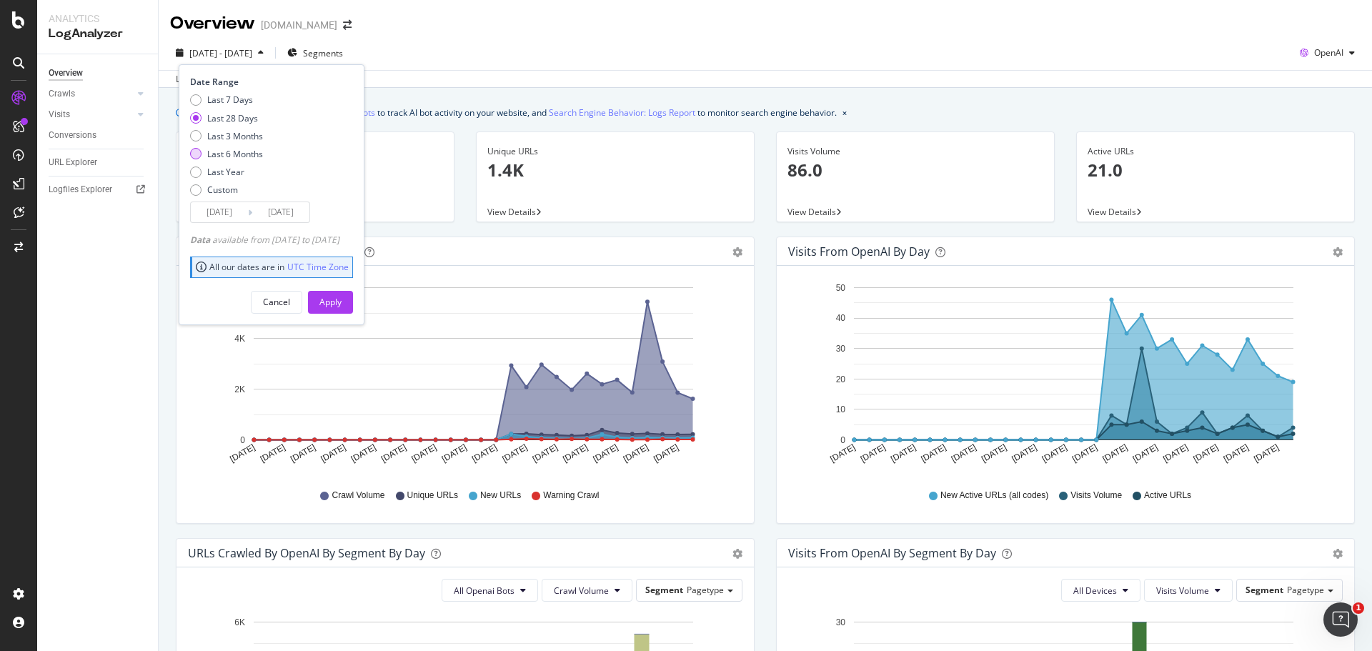
click at [194, 154] on div "Last 6 Months" at bounding box center [195, 153] width 11 height 11
type input "2025/03/30"
click at [342, 307] on div "Apply" at bounding box center [331, 302] width 22 height 12
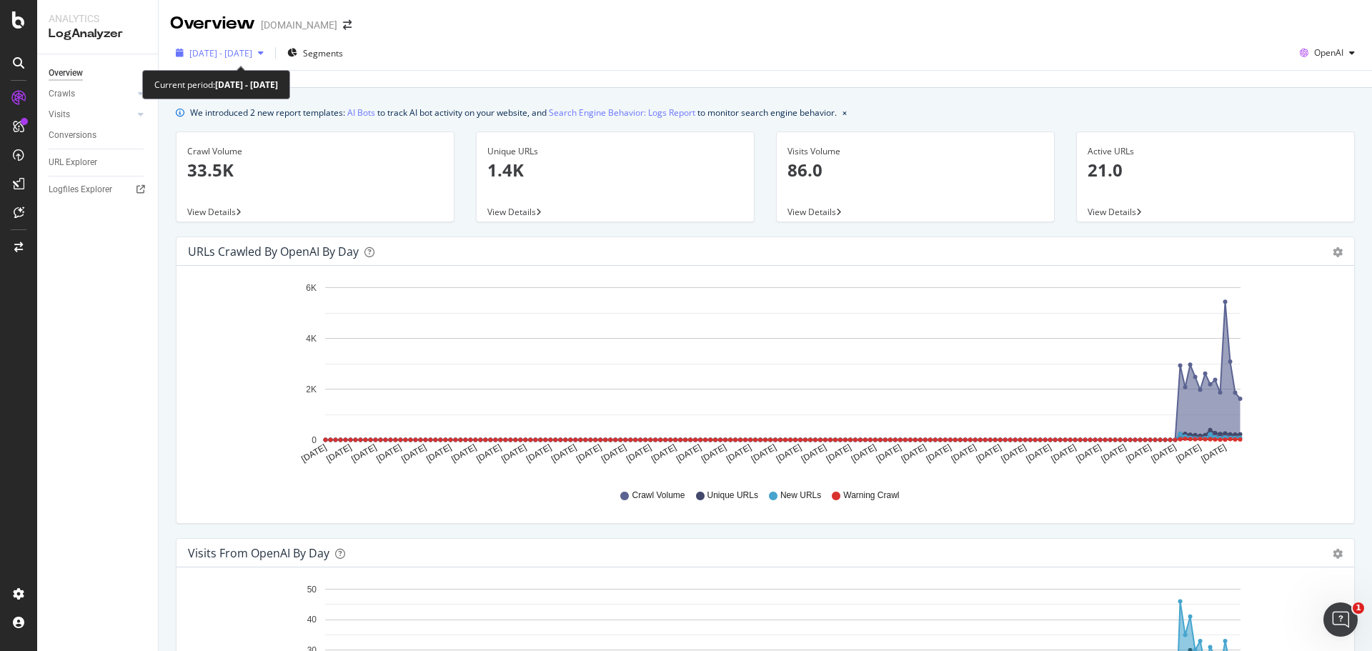
click at [269, 51] on div "button" at bounding box center [260, 53] width 17 height 9
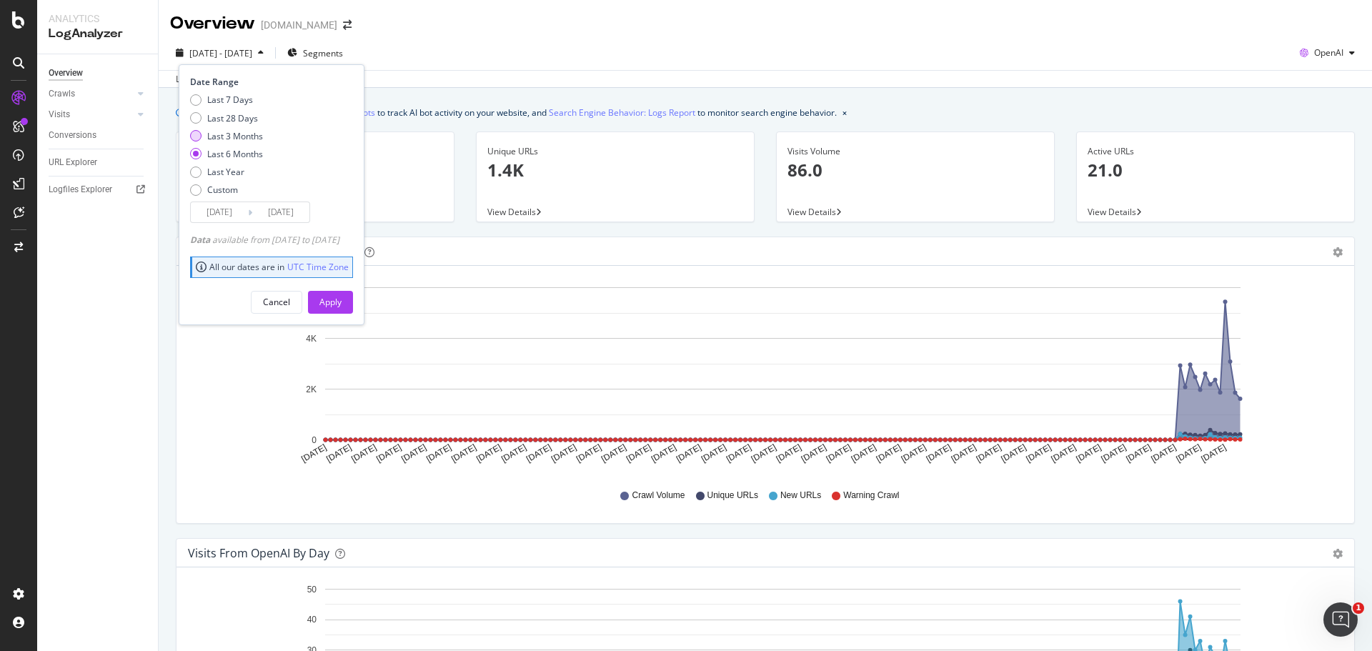
click at [249, 135] on div "Last 3 Months" at bounding box center [235, 136] width 56 height 12
type input "2025/06/30"
click at [342, 297] on div "Apply" at bounding box center [331, 302] width 22 height 12
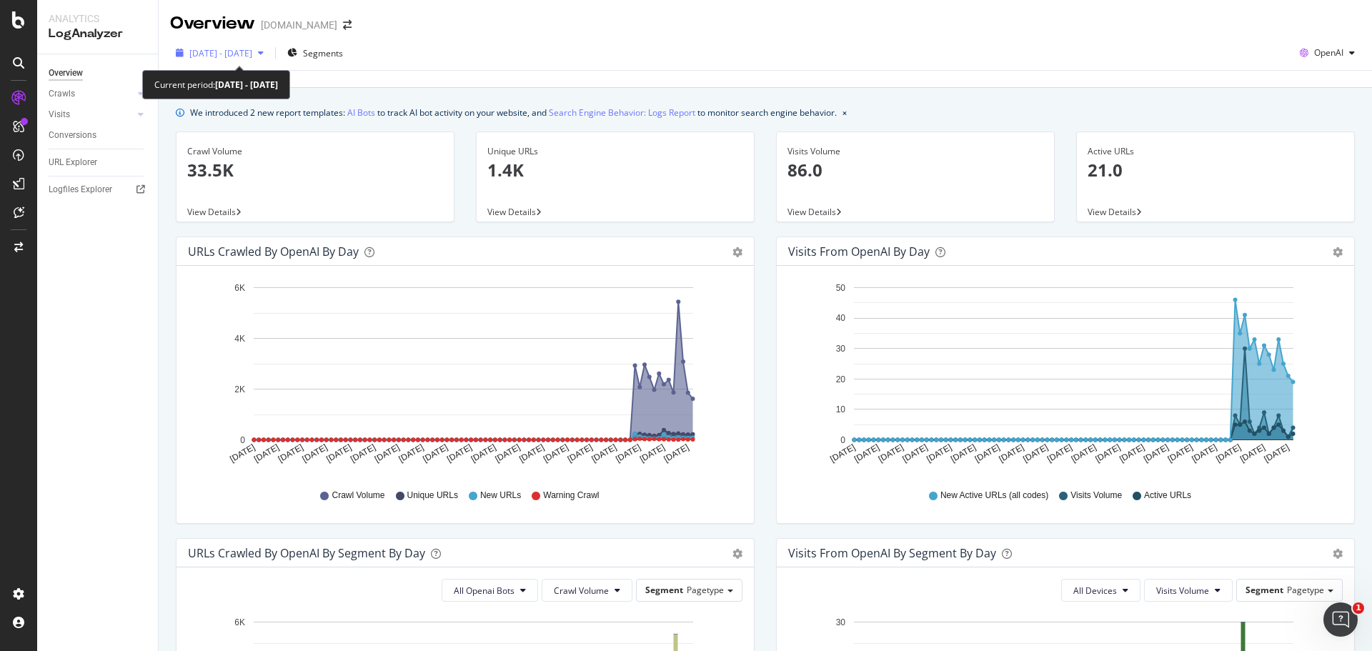
click at [252, 54] on span "2025 Jun. 30th - Sep. 29th" at bounding box center [220, 53] width 63 height 12
drag, startPoint x: 1217, startPoint y: 14, endPoint x: 1340, endPoint y: 58, distance: 130.7
click at [1340, 58] on div "Overview www.dailytelegraph.com.au 2025 Jun. 30th - Sep. 29th Segments OpenAI L…" at bounding box center [766, 325] width 1214 height 651
click at [1340, 58] on div "OpenAI" at bounding box center [1327, 52] width 66 height 21
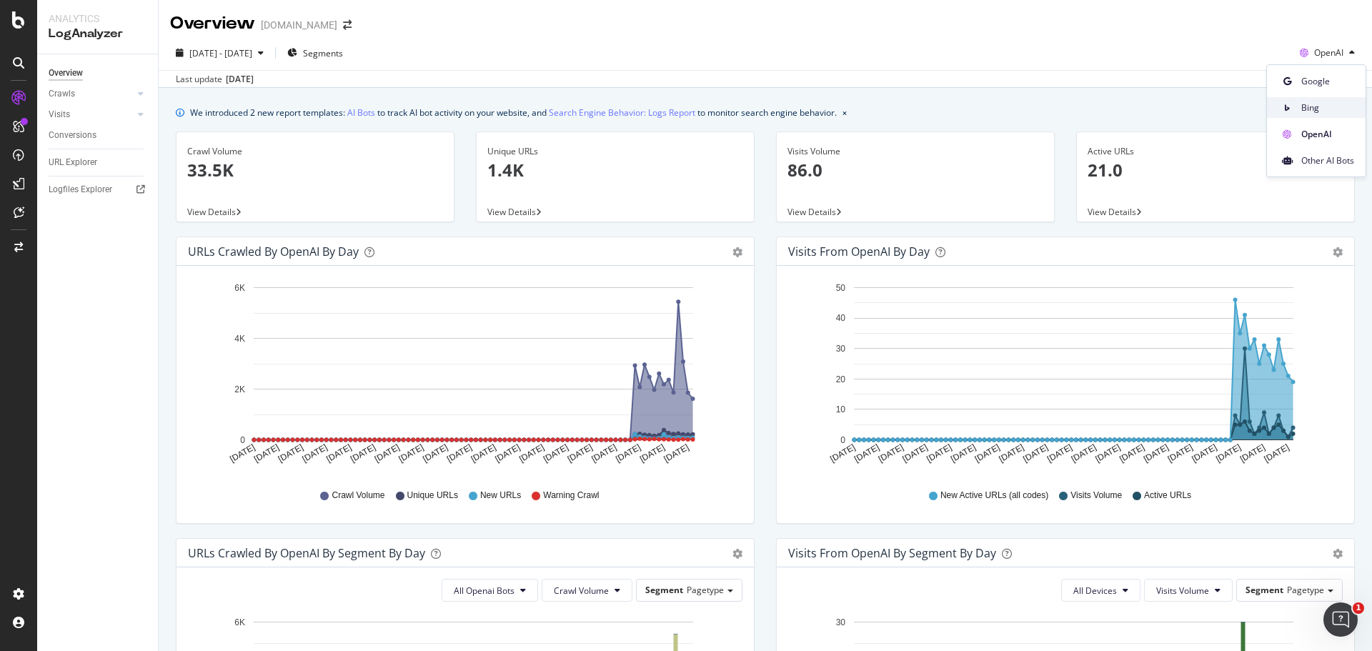
click at [1300, 106] on div "Bing" at bounding box center [1316, 107] width 99 height 21
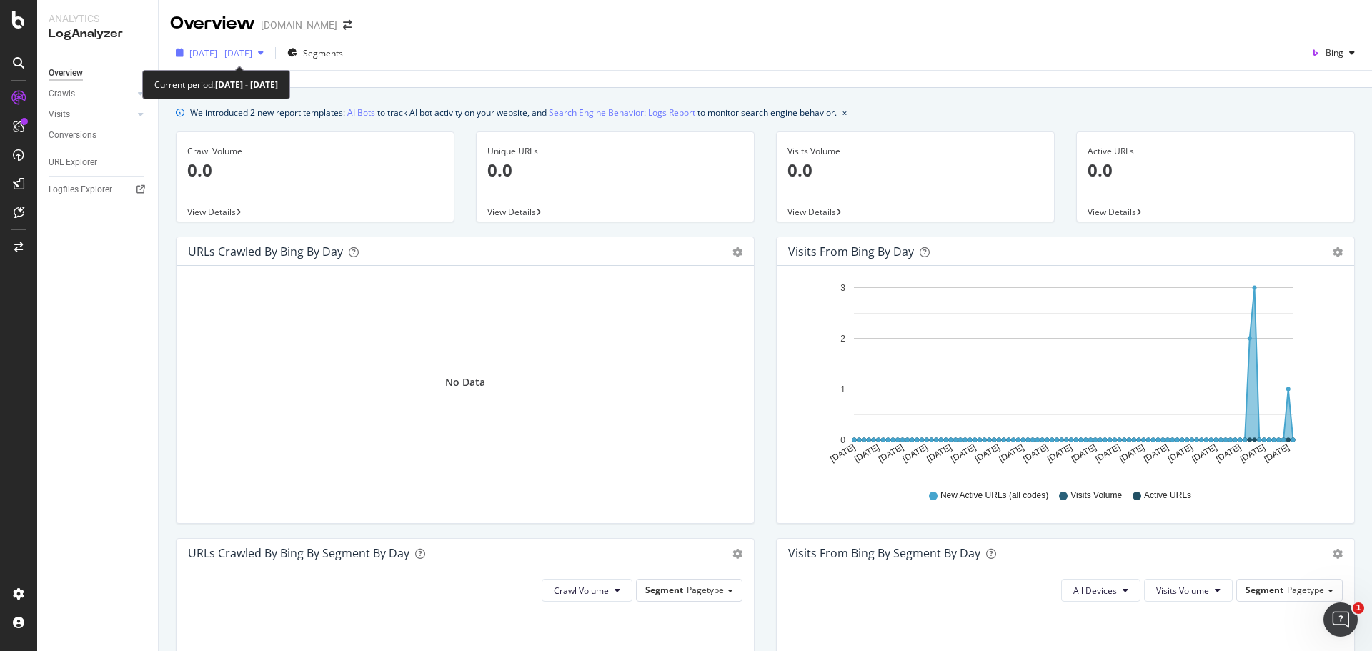
click at [264, 55] on icon "button" at bounding box center [261, 53] width 6 height 9
click at [522, 32] on div "Overview www.dailytelegraph.com.au" at bounding box center [766, 18] width 1214 height 36
click at [252, 58] on span "2025 Jun. 30th - Sep. 29th" at bounding box center [220, 53] width 63 height 12
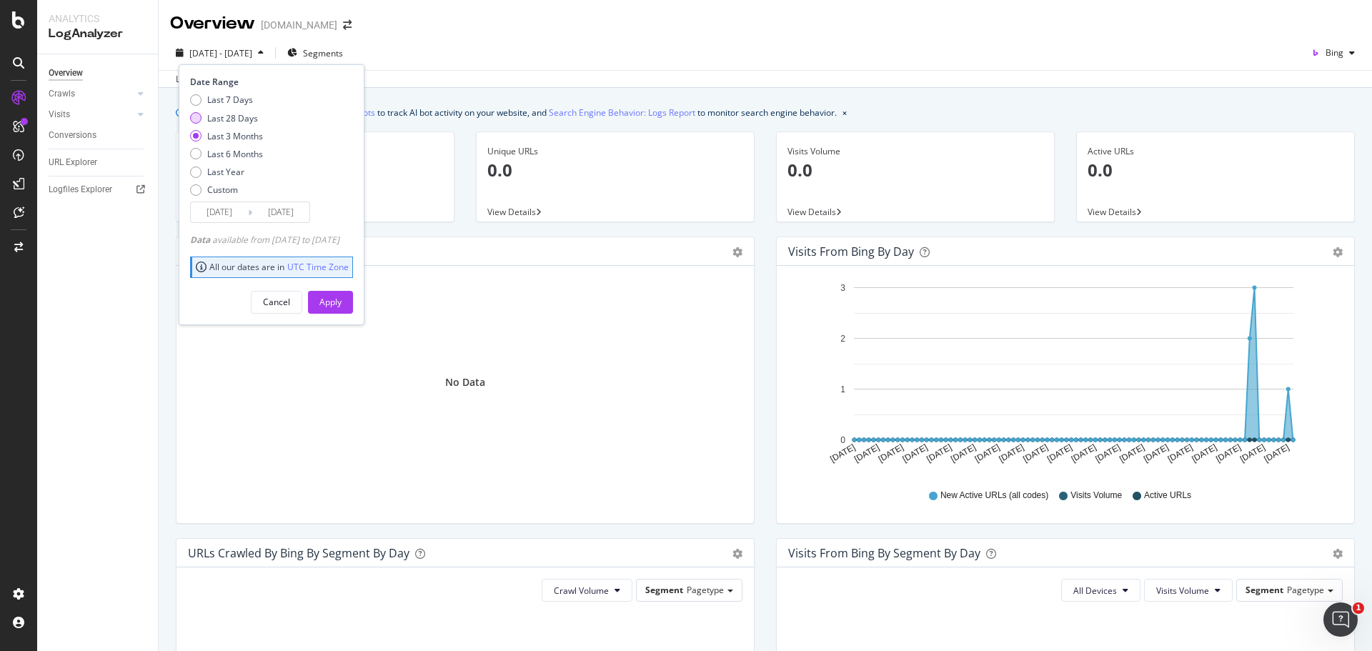
click at [220, 117] on div "Last 28 Days" at bounding box center [232, 118] width 51 height 12
type input "[DATE]"
click at [342, 296] on div "Apply" at bounding box center [331, 302] width 22 height 12
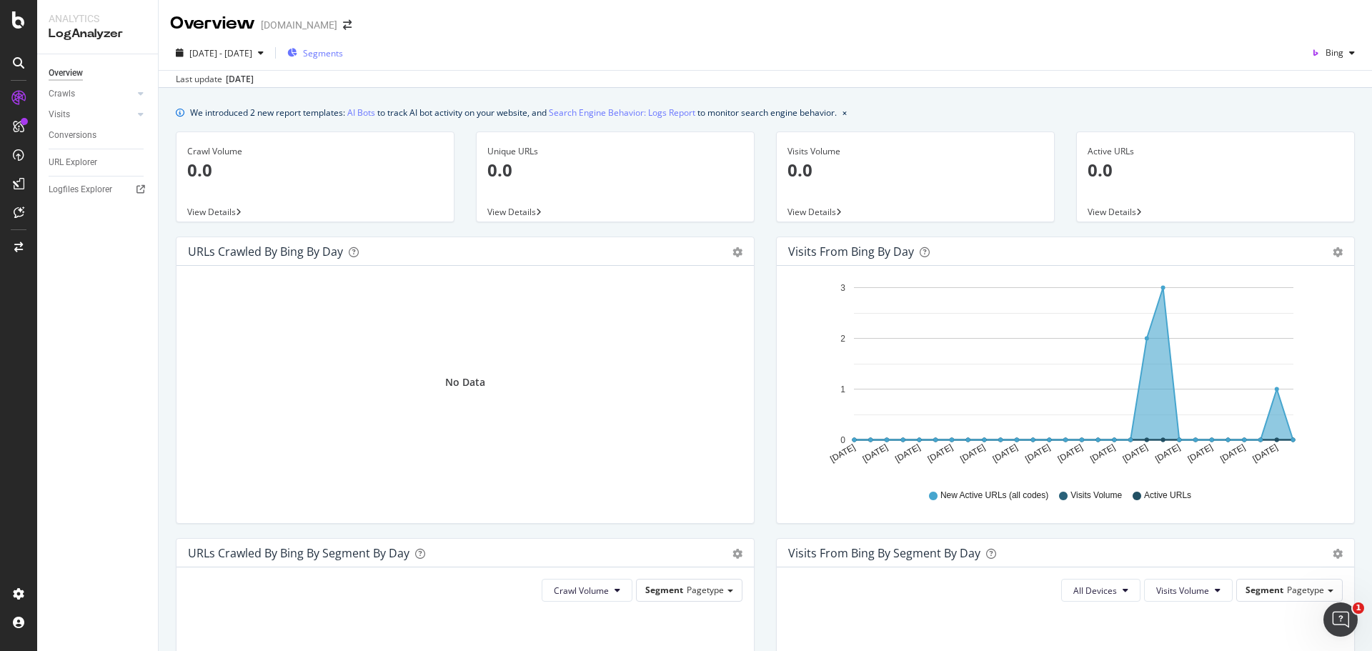
click at [343, 56] on span "Segments" at bounding box center [323, 53] width 40 height 12
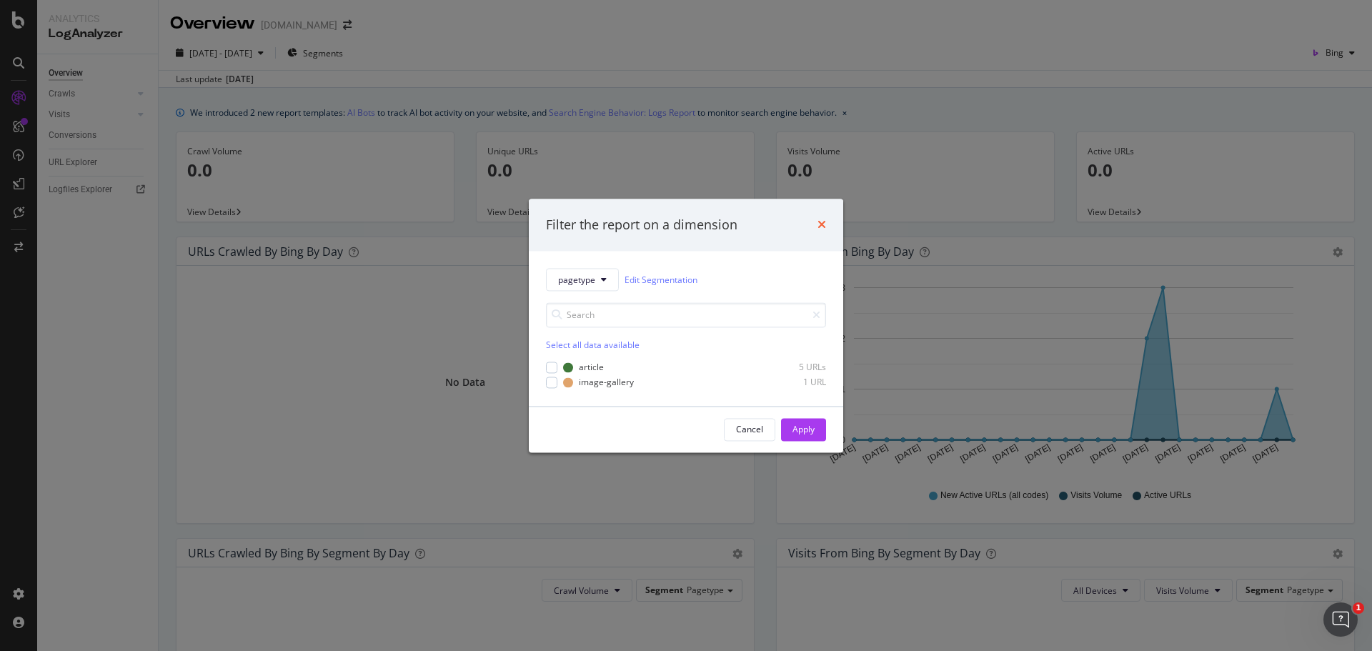
click at [822, 226] on icon "times" at bounding box center [822, 224] width 9 height 11
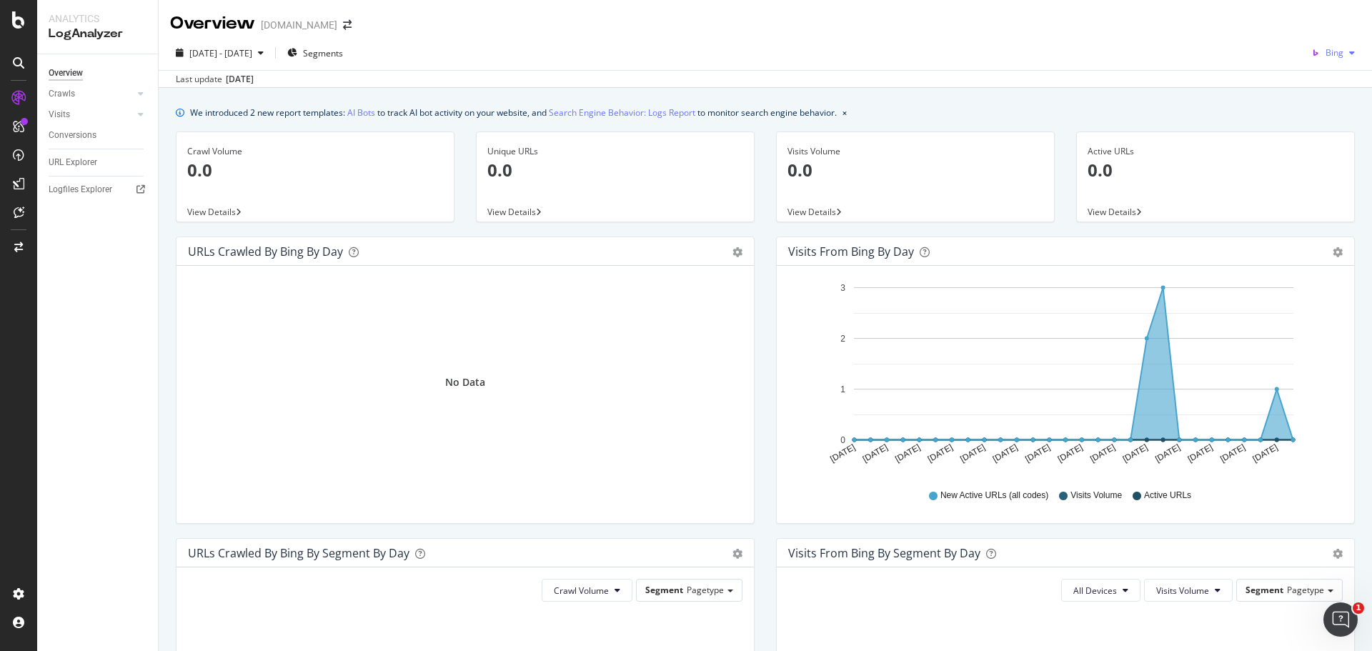
click at [1344, 54] on div "button" at bounding box center [1352, 53] width 17 height 9
click at [1312, 73] on div "Google" at bounding box center [1318, 81] width 99 height 21
